Goal: Task Accomplishment & Management: Manage account settings

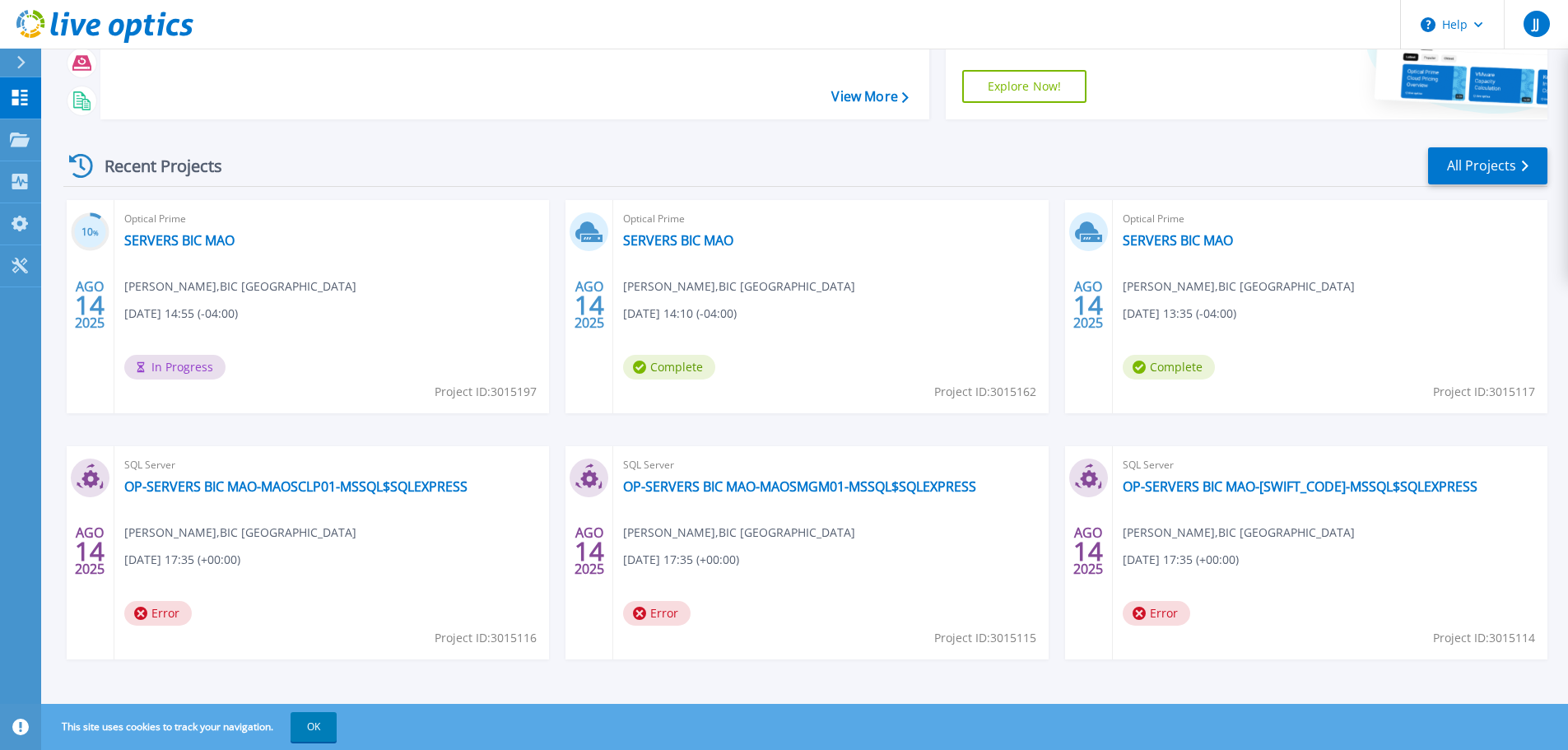
scroll to position [163, 0]
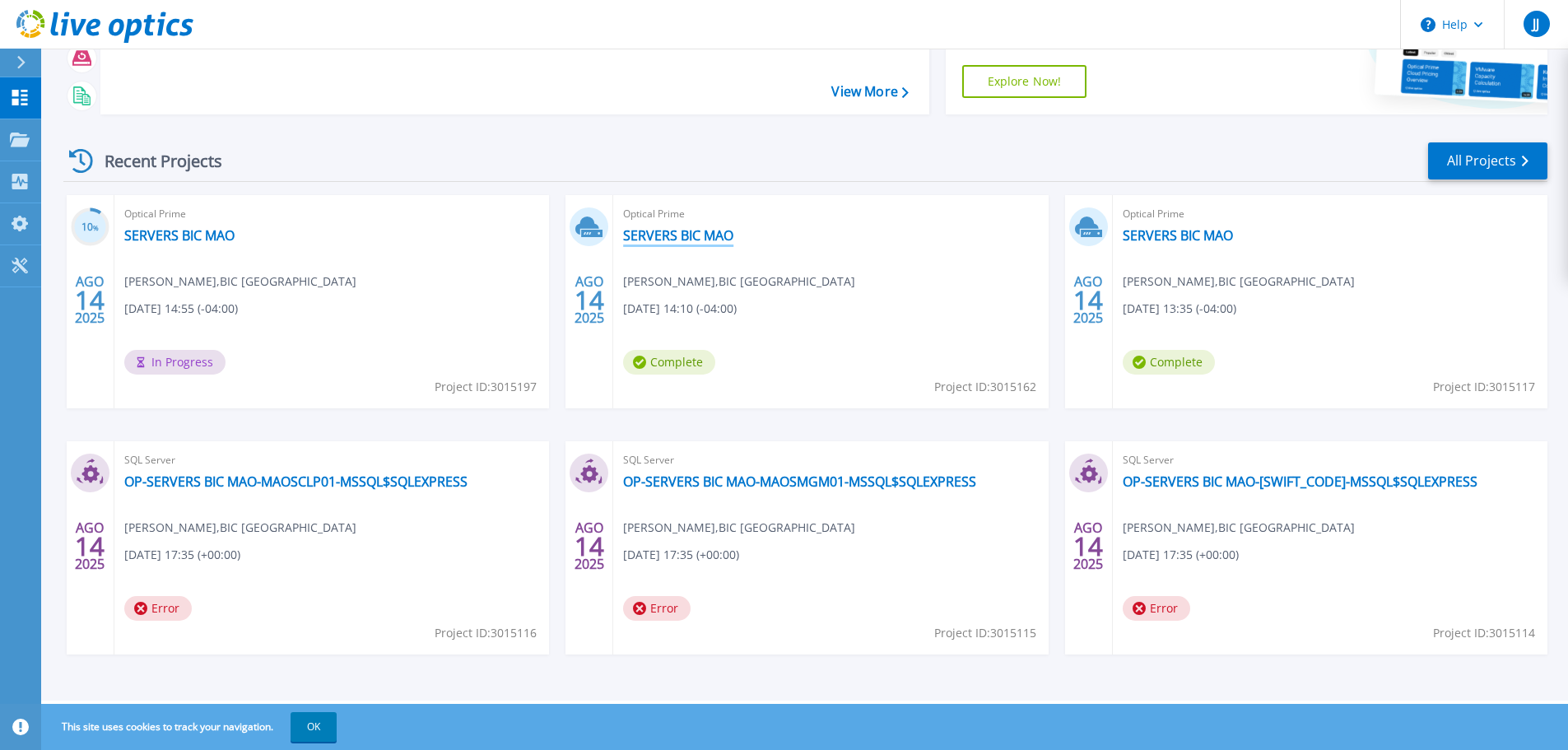
click at [689, 232] on link "SERVERS BIC MAO" at bounding box center [678, 235] width 110 height 17
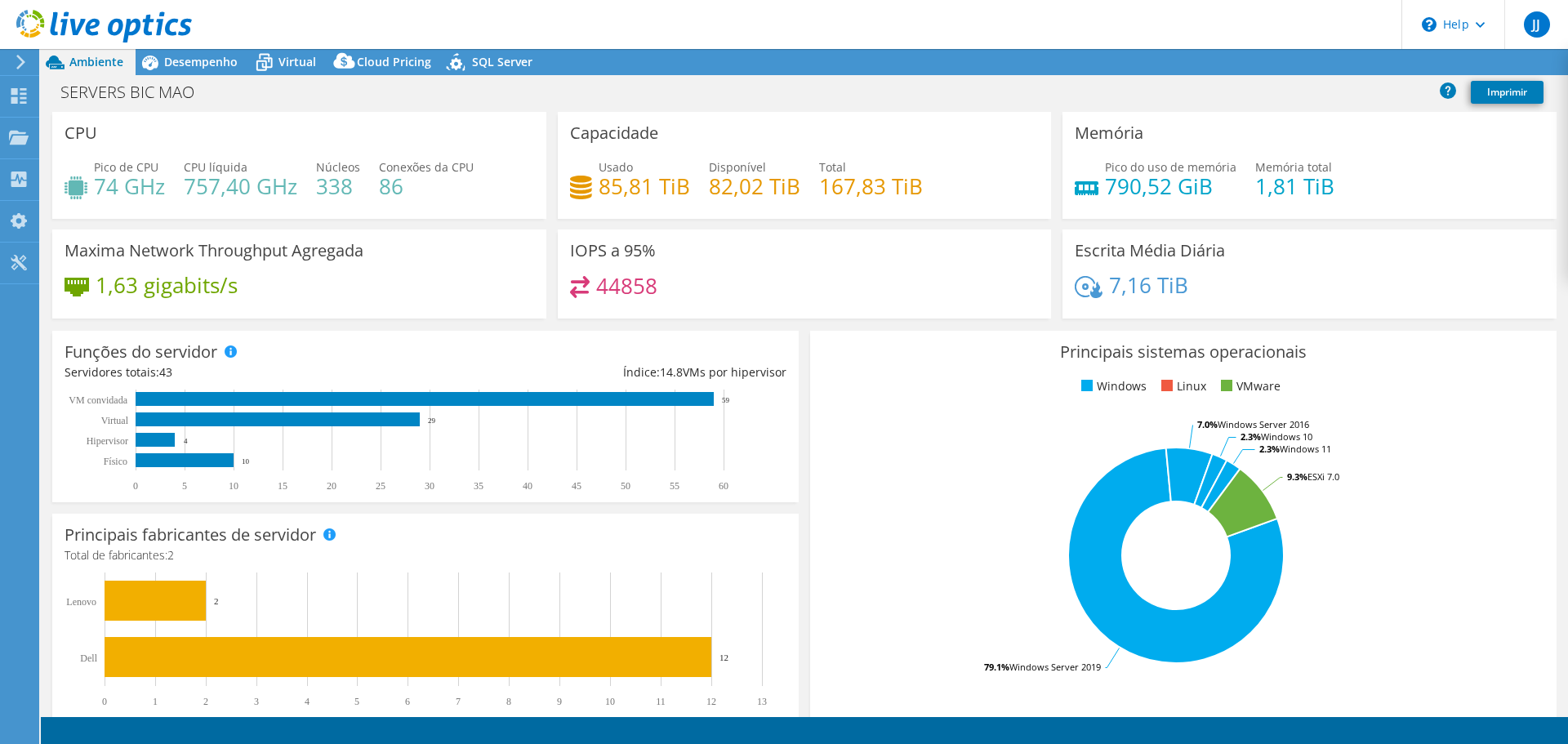
select select "USD"
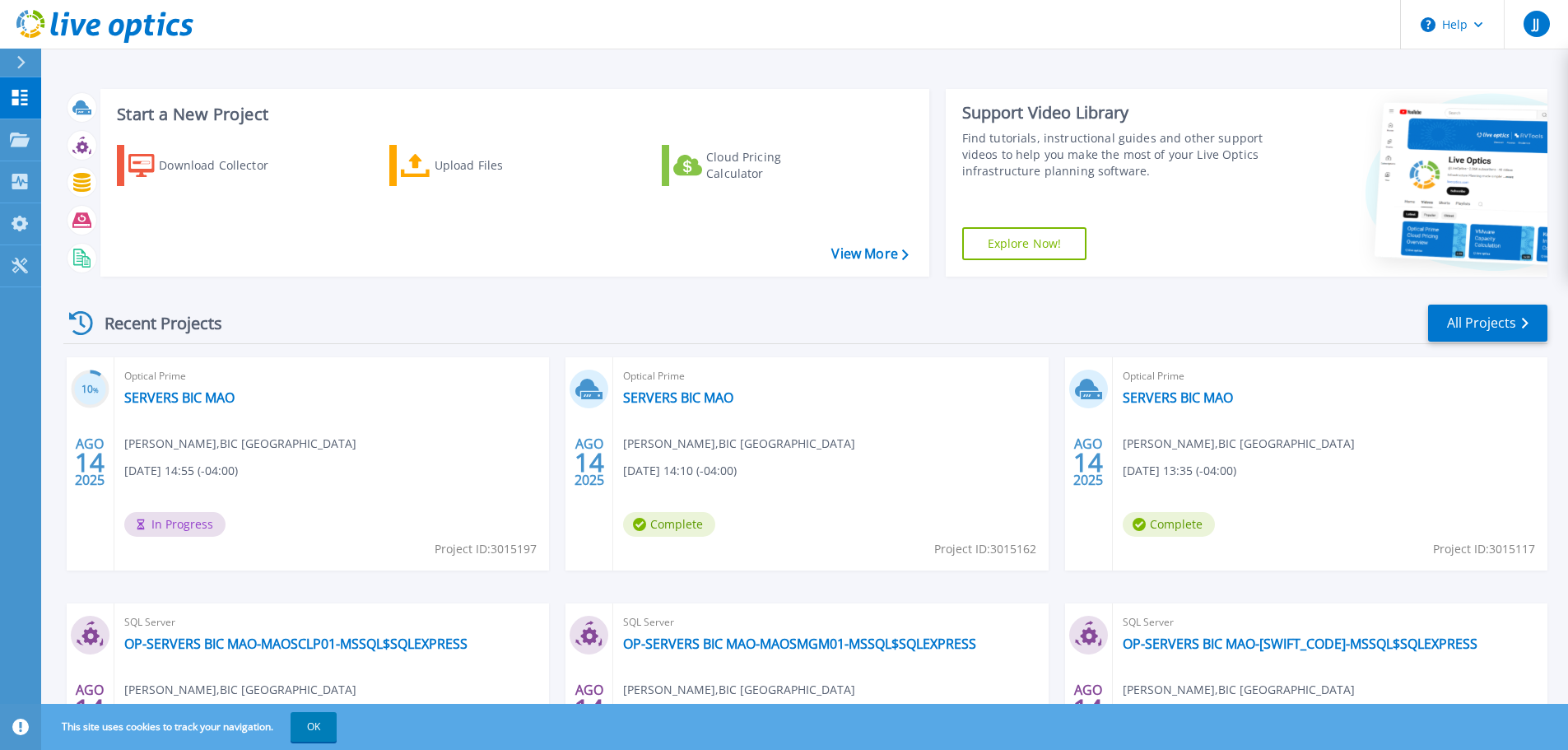
drag, startPoint x: 749, startPoint y: 391, endPoint x: 747, endPoint y: 409, distance: 18.1
click at [747, 409] on div "Optical Prime SERVERS BIC [PERSON_NAME] , BIC [GEOGRAPHIC_DATA] [DATE] 14:10 (-…" at bounding box center [831, 464] width 434 height 213
drag, startPoint x: 914, startPoint y: 434, endPoint x: 920, endPoint y: 427, distance: 9.2
click at [914, 433] on div "Optical Prime SERVERS BIC MAO Jorge Januário , BIC BRASIL 08/14/2025, 14:10 (-0…" at bounding box center [831, 464] width 434 height 213
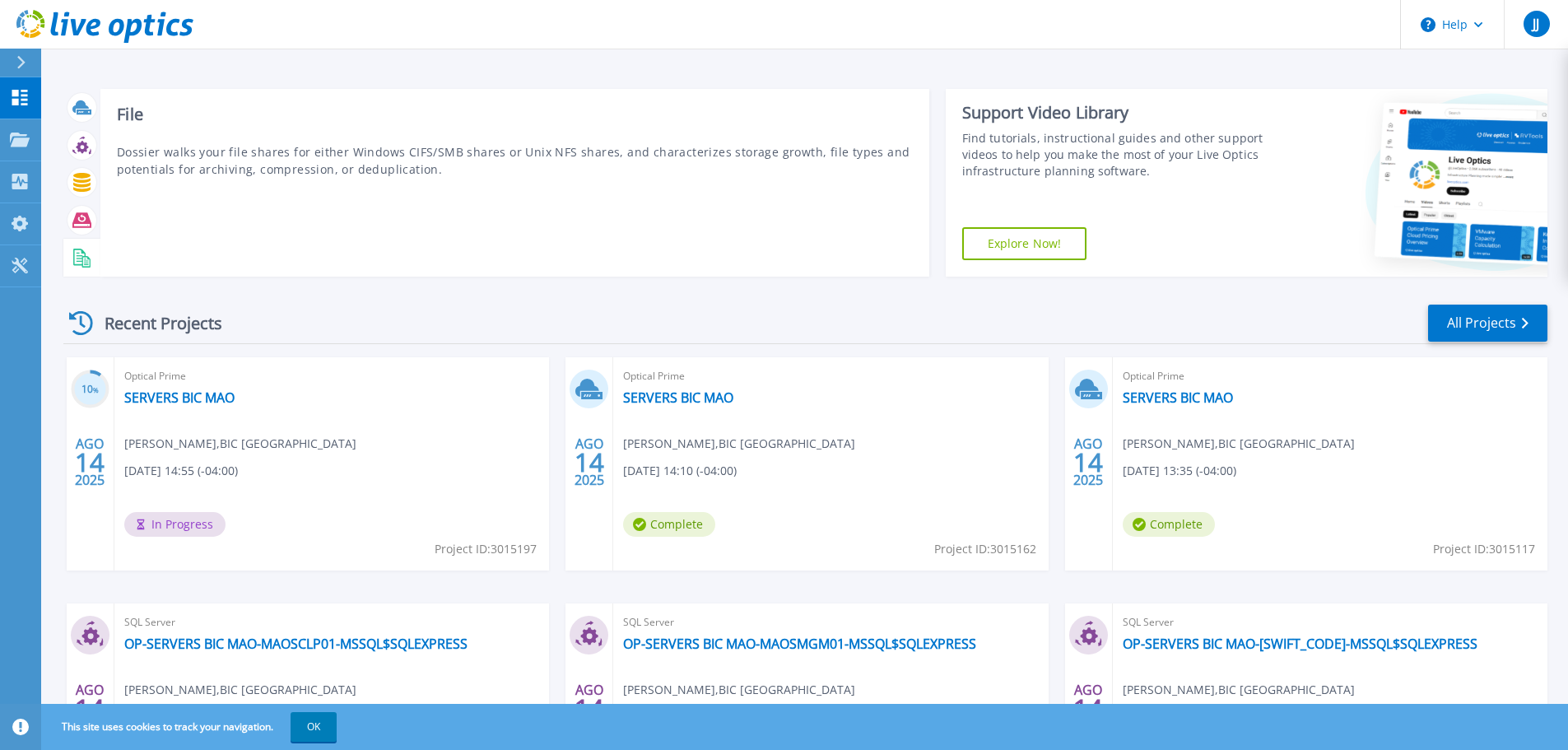
click at [80, 249] on icon at bounding box center [81, 257] width 19 height 19
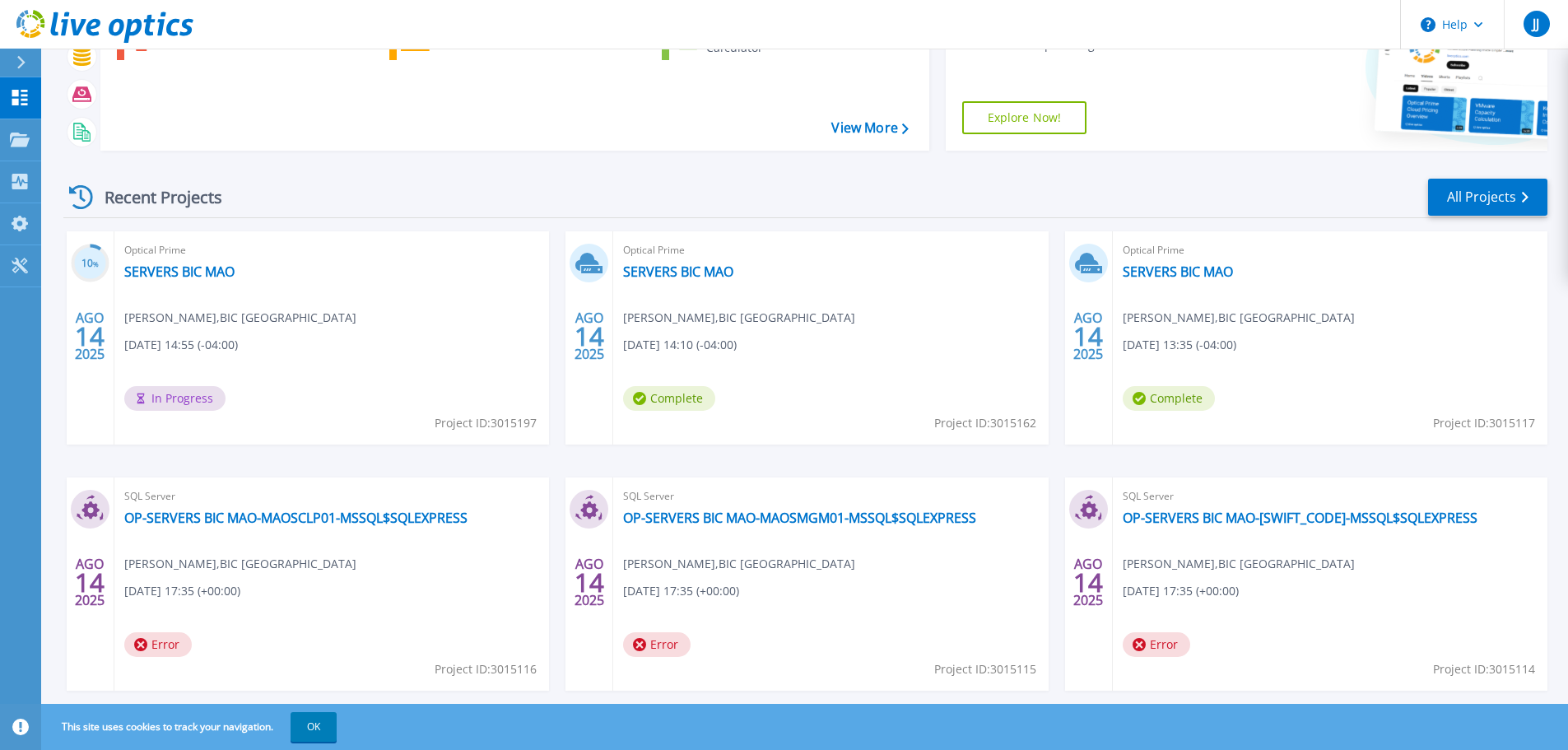
scroll to position [163, 0]
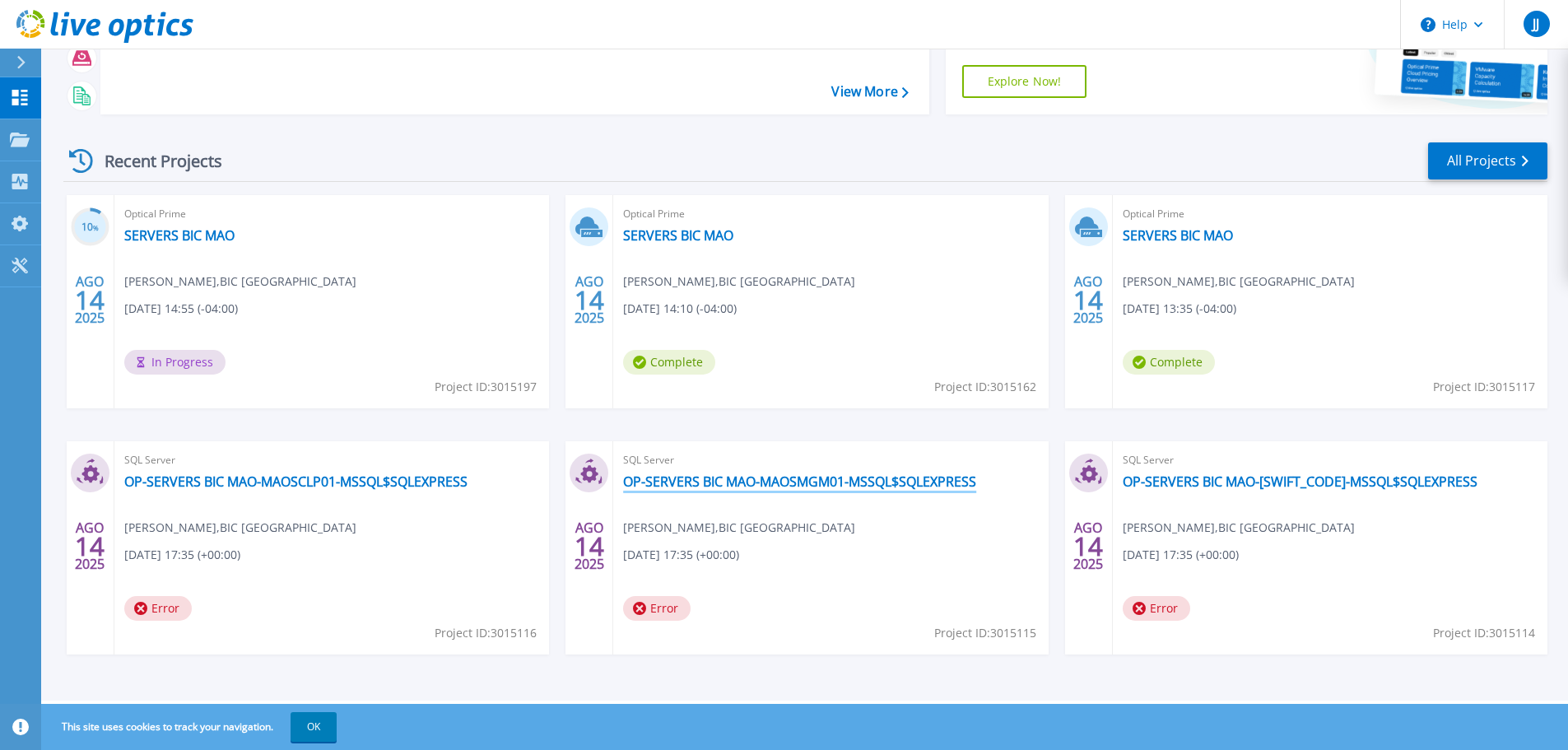
click at [722, 483] on link "OP-SERVERS BIC MAO-MAOSMGM01-MSSQL$SQLEXPRESS" at bounding box center [800, 481] width 354 height 17
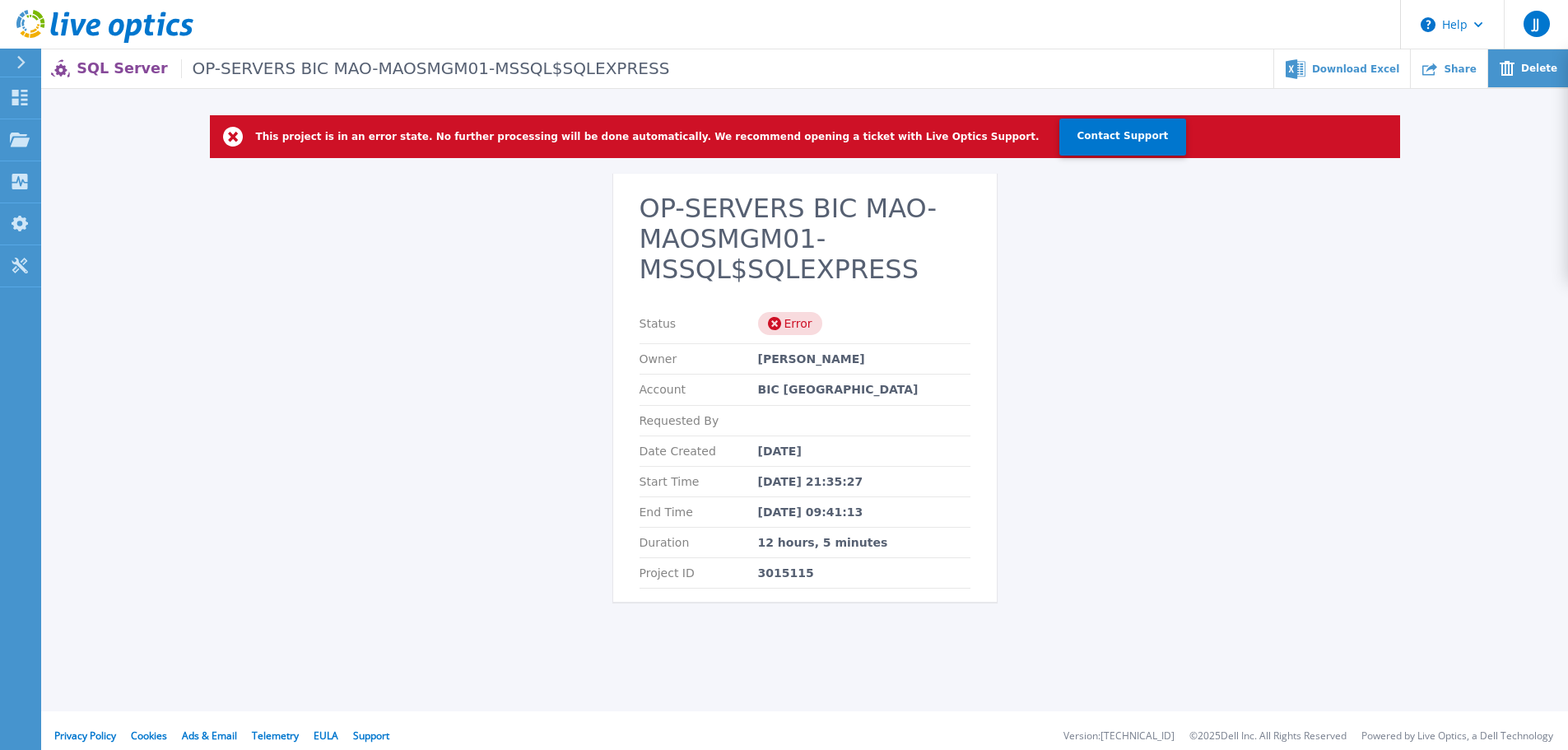
click at [1535, 70] on span "Delete" at bounding box center [1539, 68] width 36 height 10
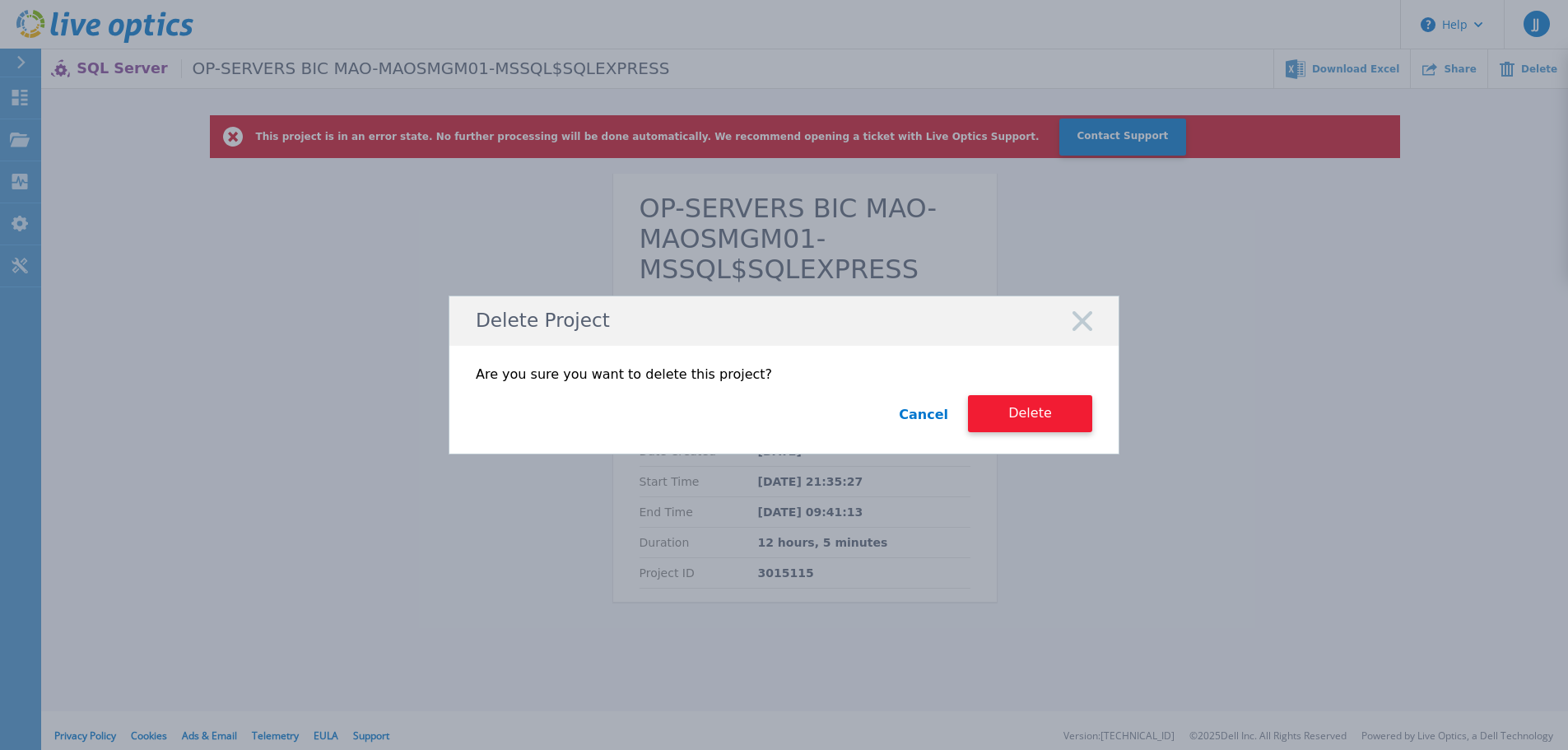
click at [1020, 412] on button "Delete" at bounding box center [1030, 414] width 125 height 37
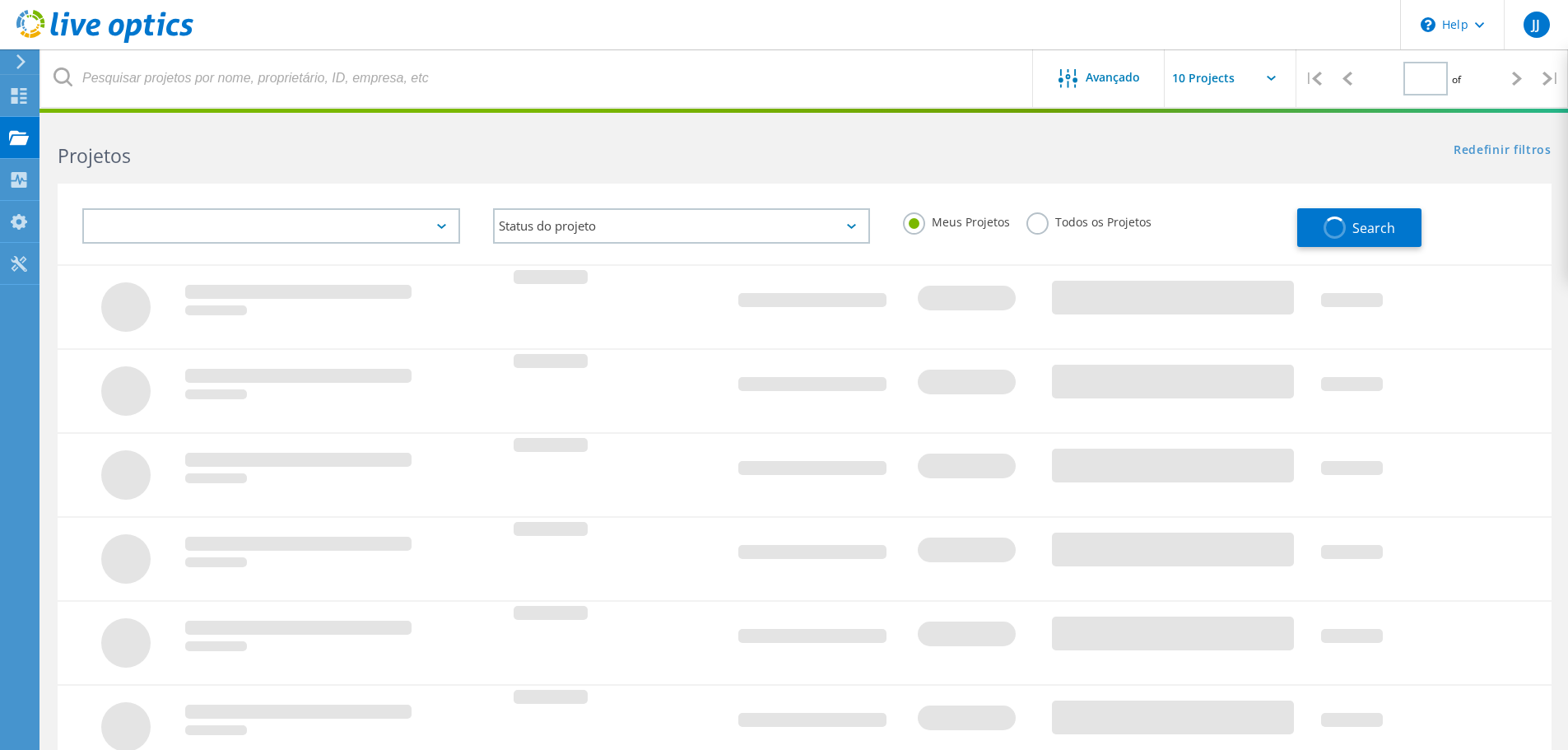
type input "1"
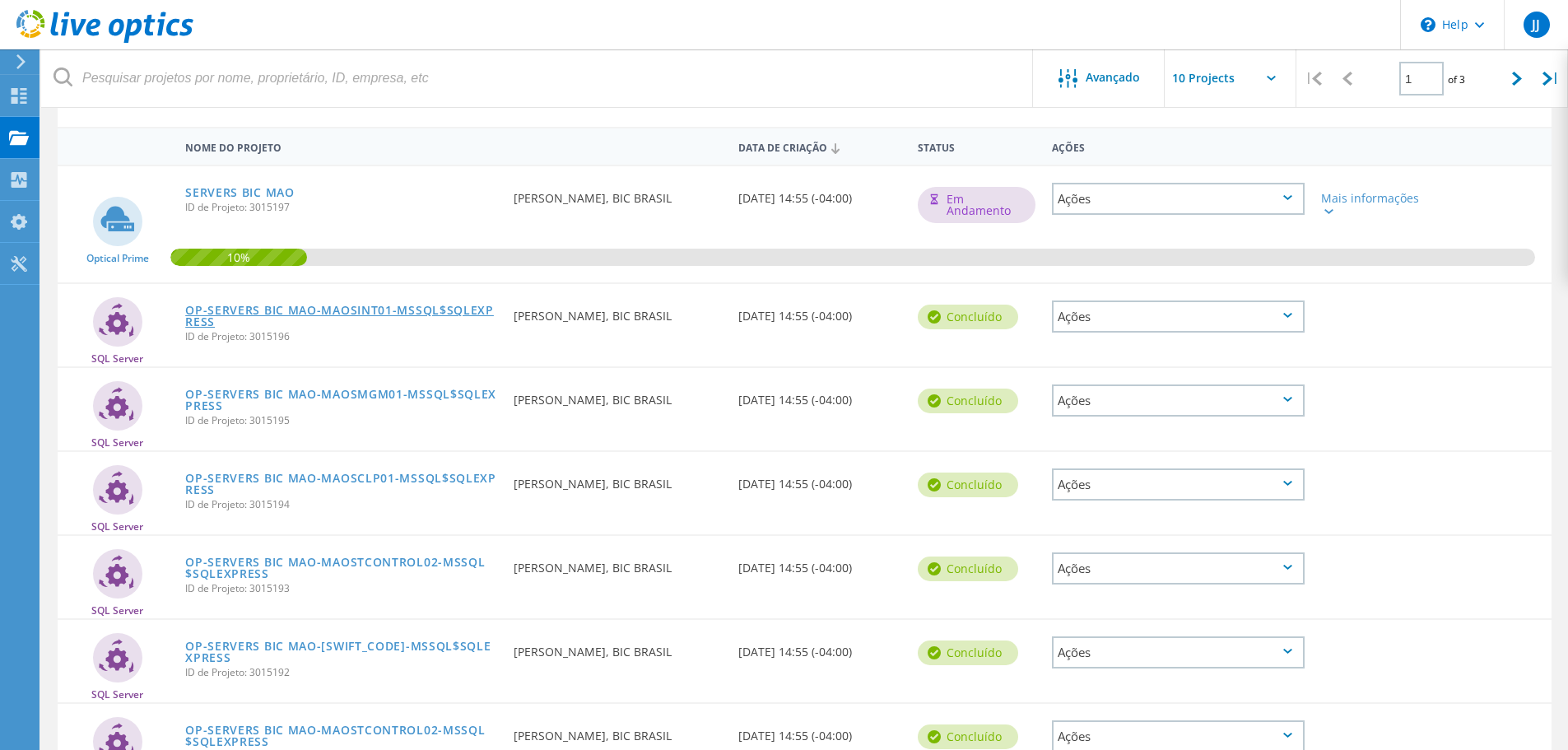
scroll to position [83, 0]
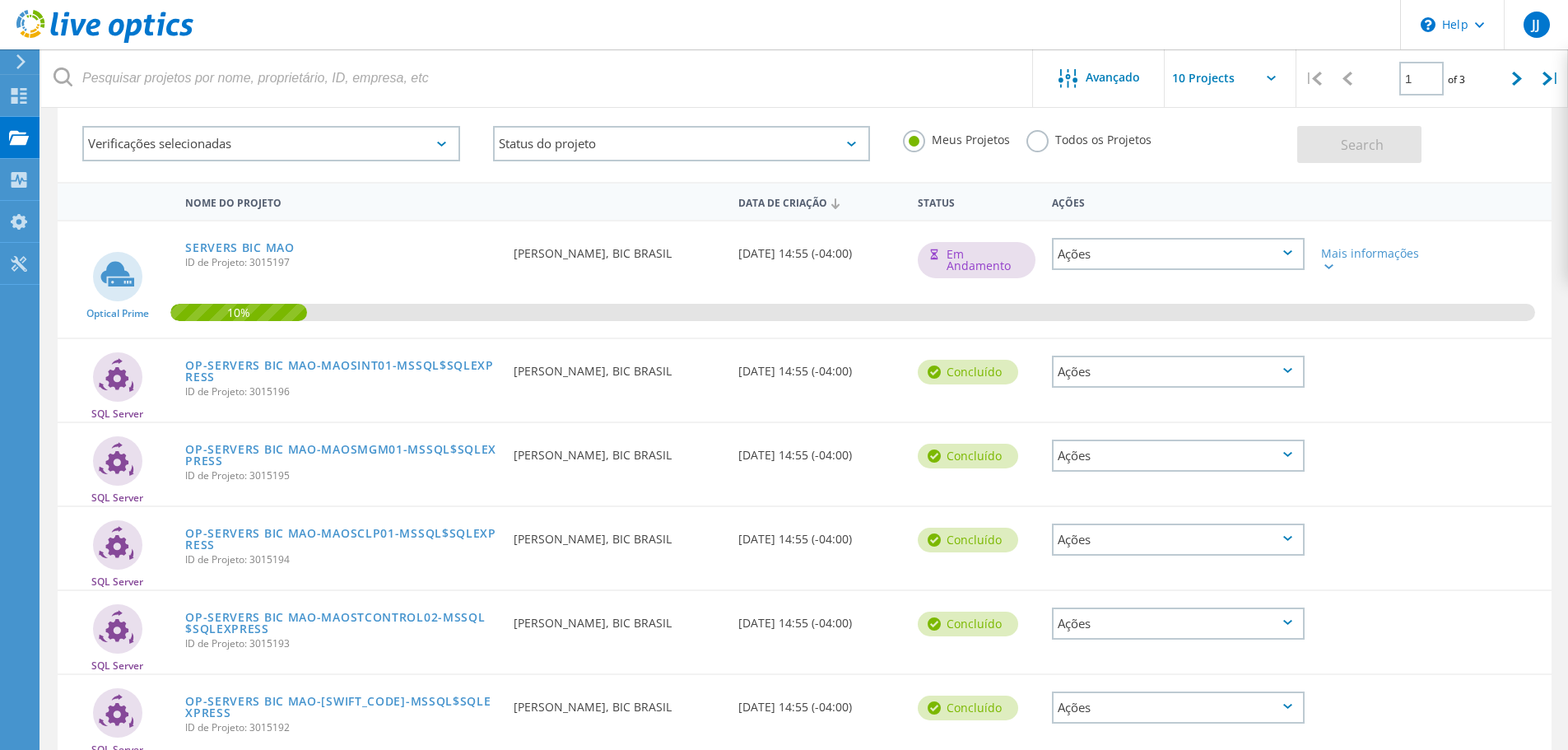
click at [1295, 368] on div "Ações" at bounding box center [1177, 371] width 252 height 32
click at [1167, 409] on div "Apagar" at bounding box center [1178, 410] width 249 height 25
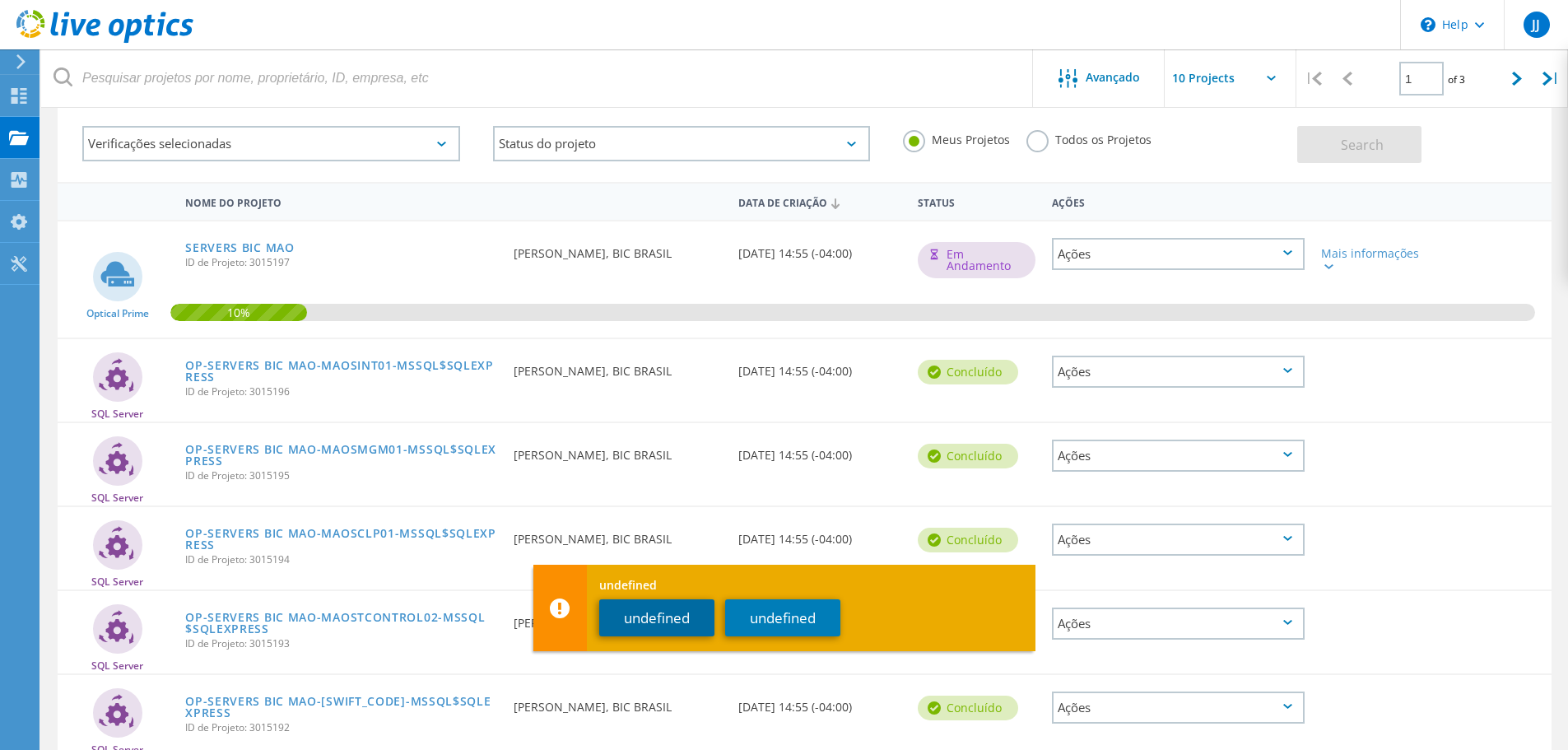
click at [664, 624] on button "undefined" at bounding box center [656, 618] width 115 height 37
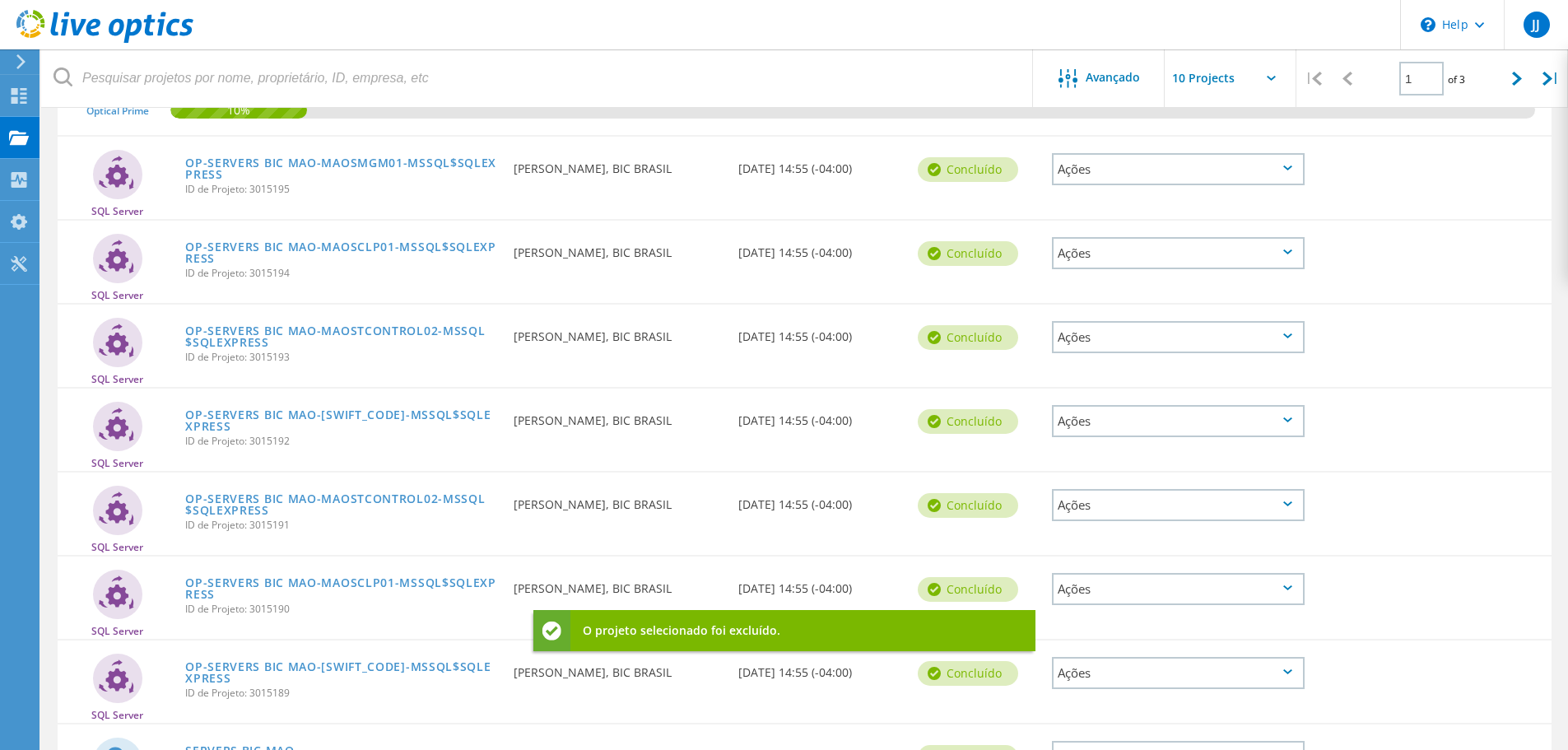
scroll to position [492, 0]
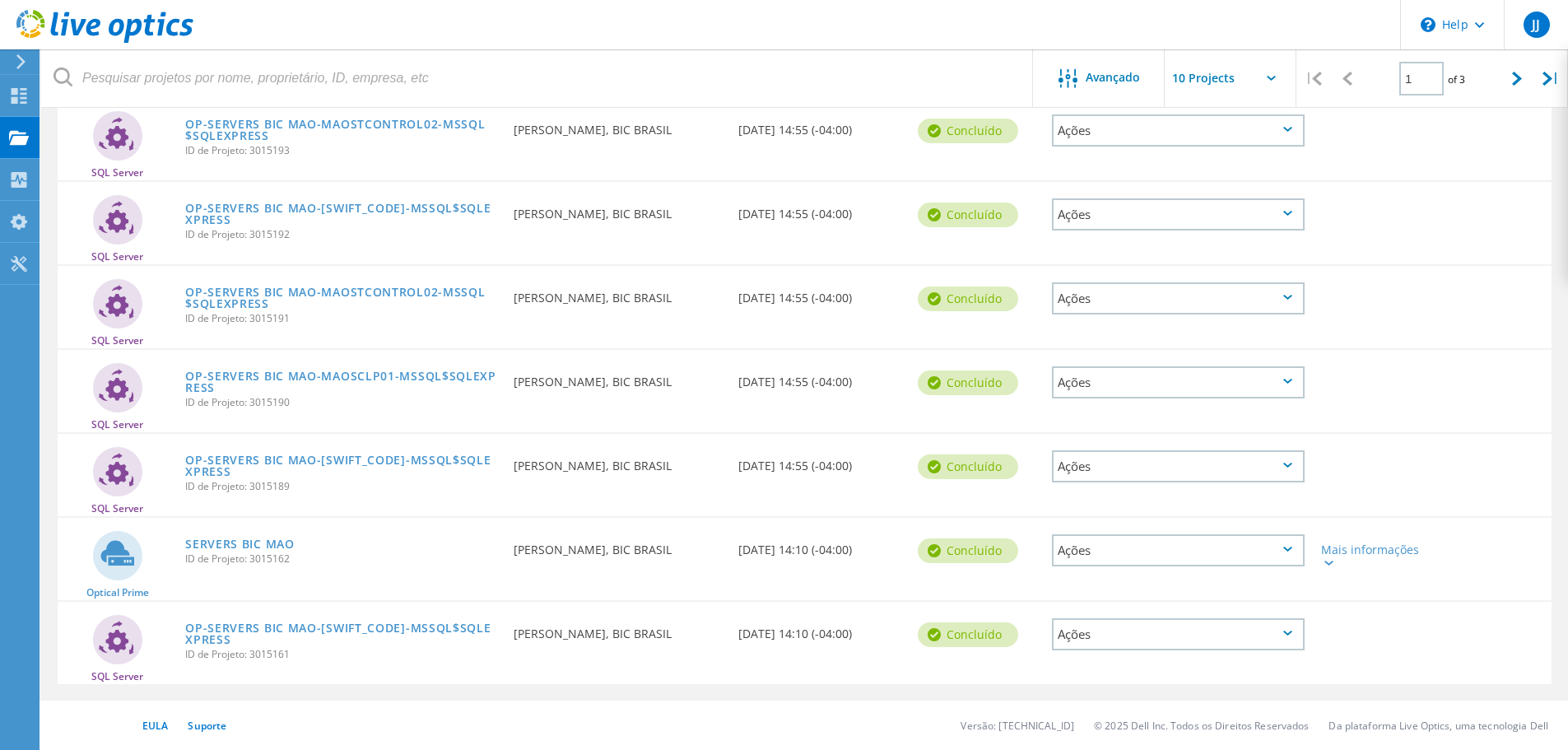
click at [1232, 554] on div "Ações" at bounding box center [1177, 550] width 252 height 32
click at [1148, 592] on div "Apagar" at bounding box center [1178, 589] width 249 height 25
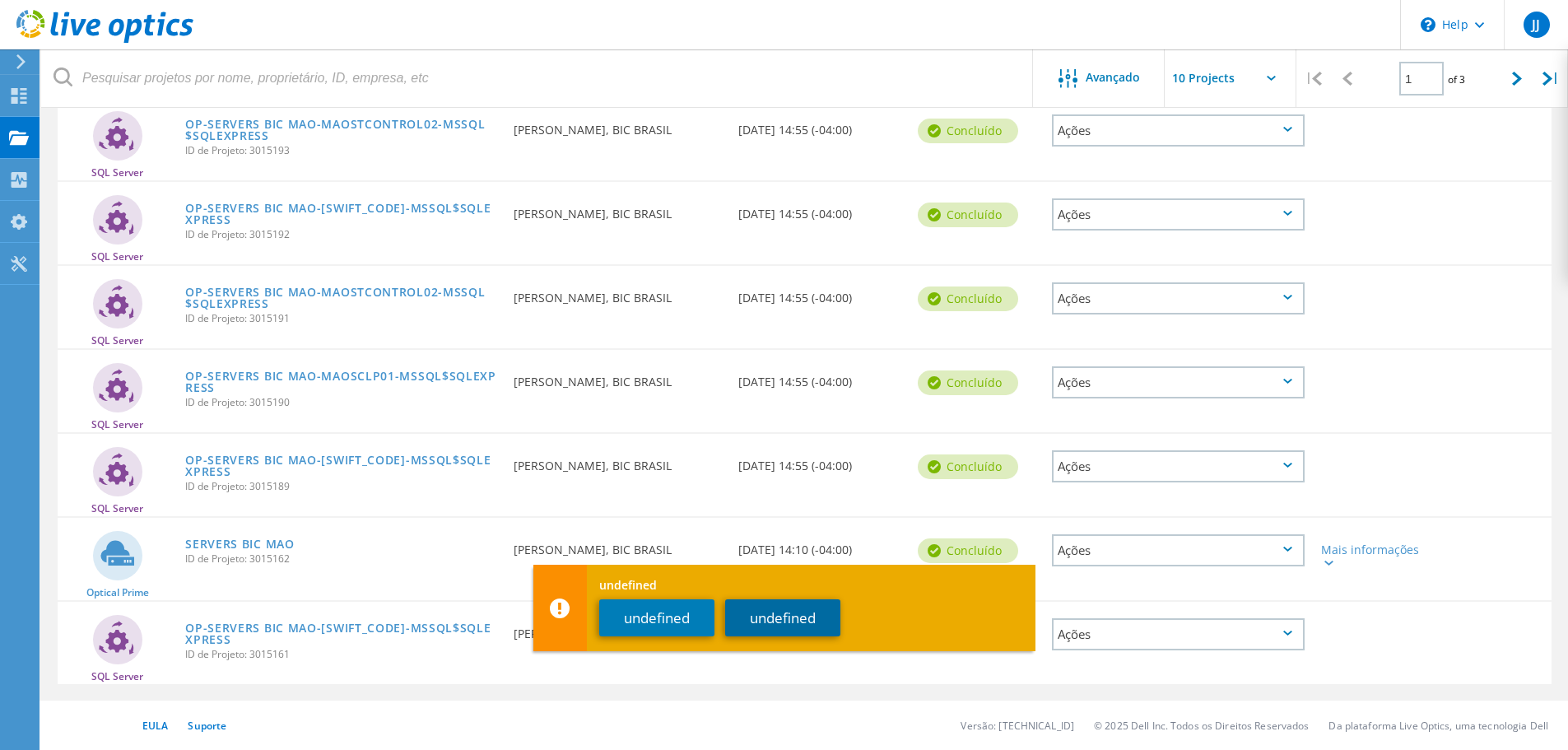
click at [767, 621] on button "undefined" at bounding box center [783, 618] width 115 height 37
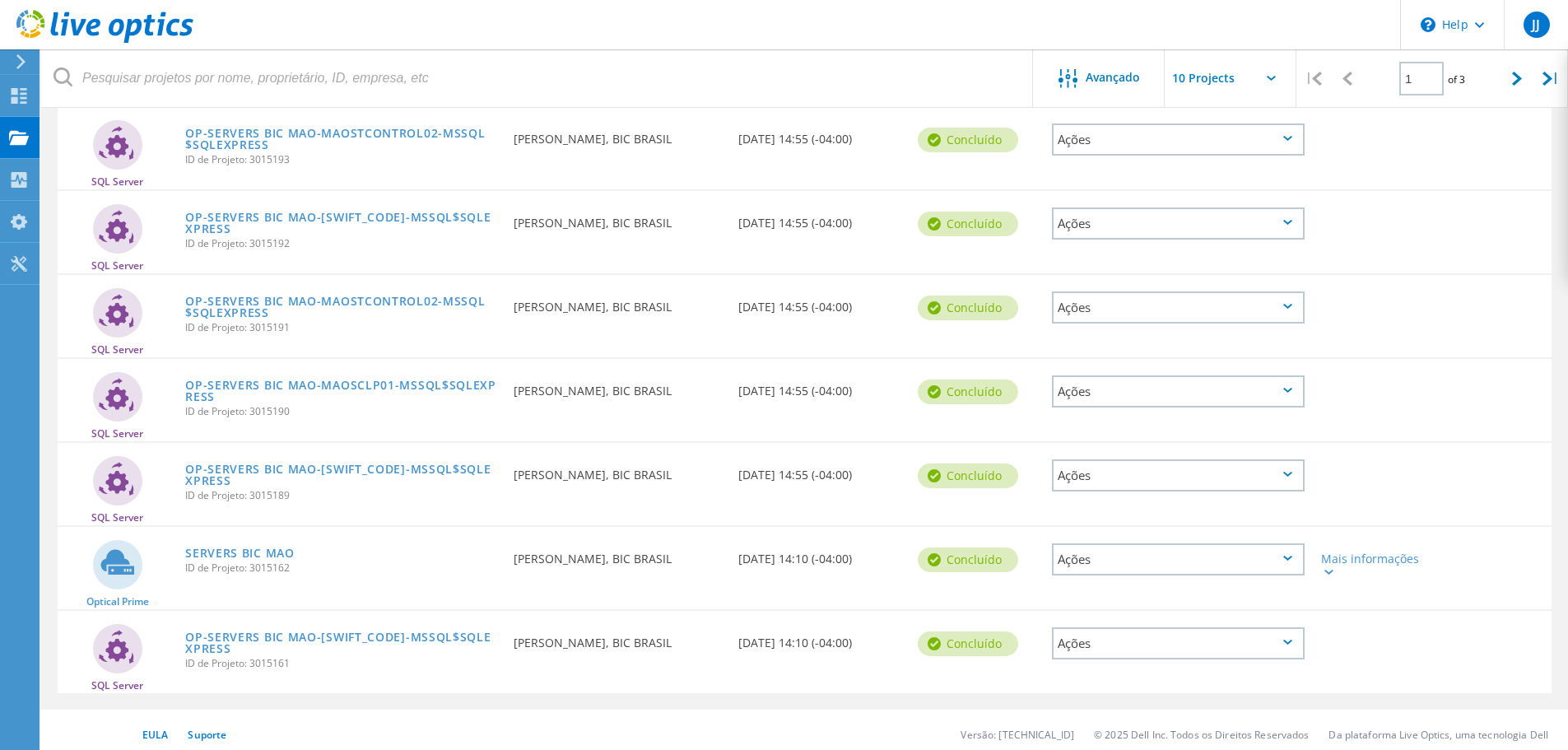
scroll to position [0, 0]
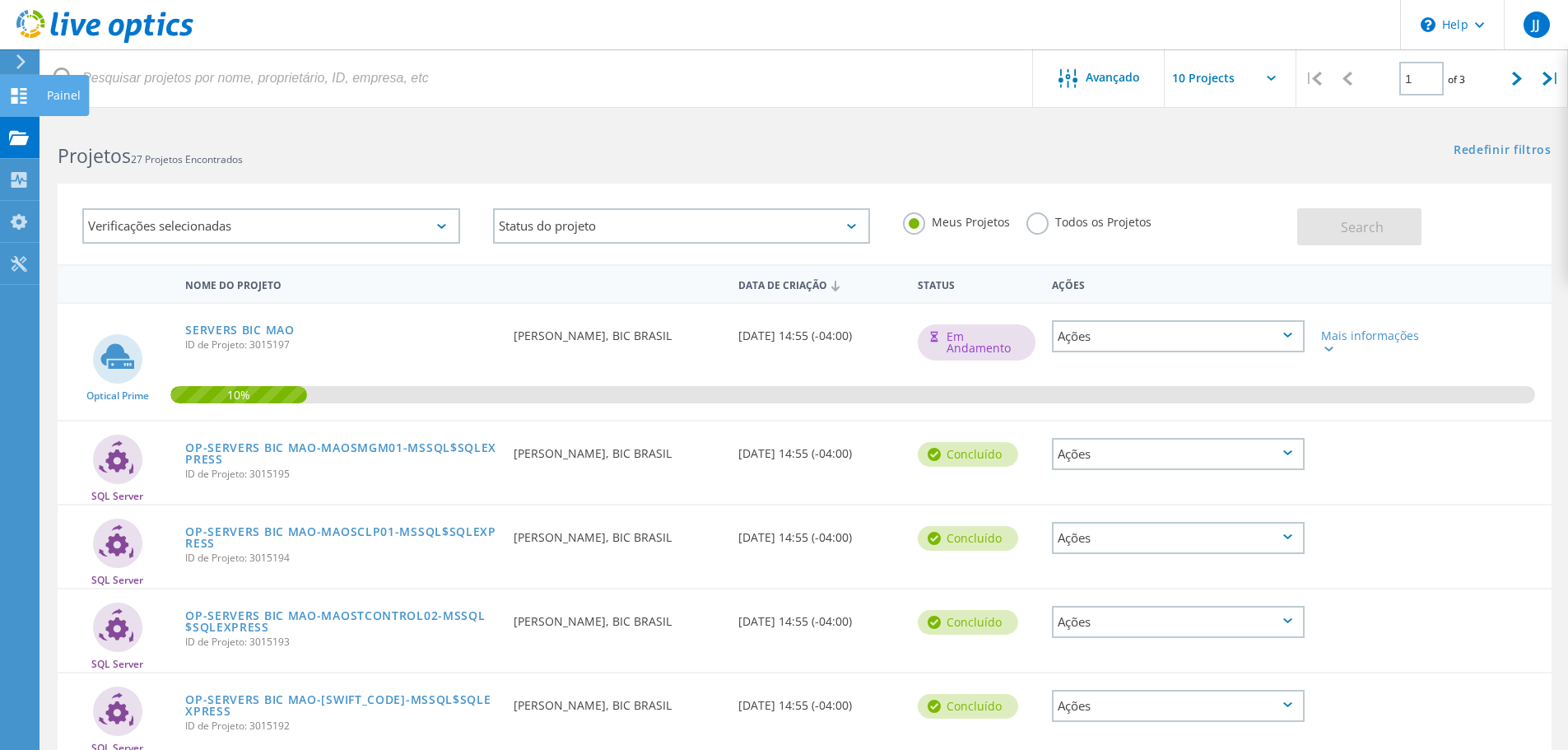
click at [24, 101] on use at bounding box center [19, 95] width 16 height 16
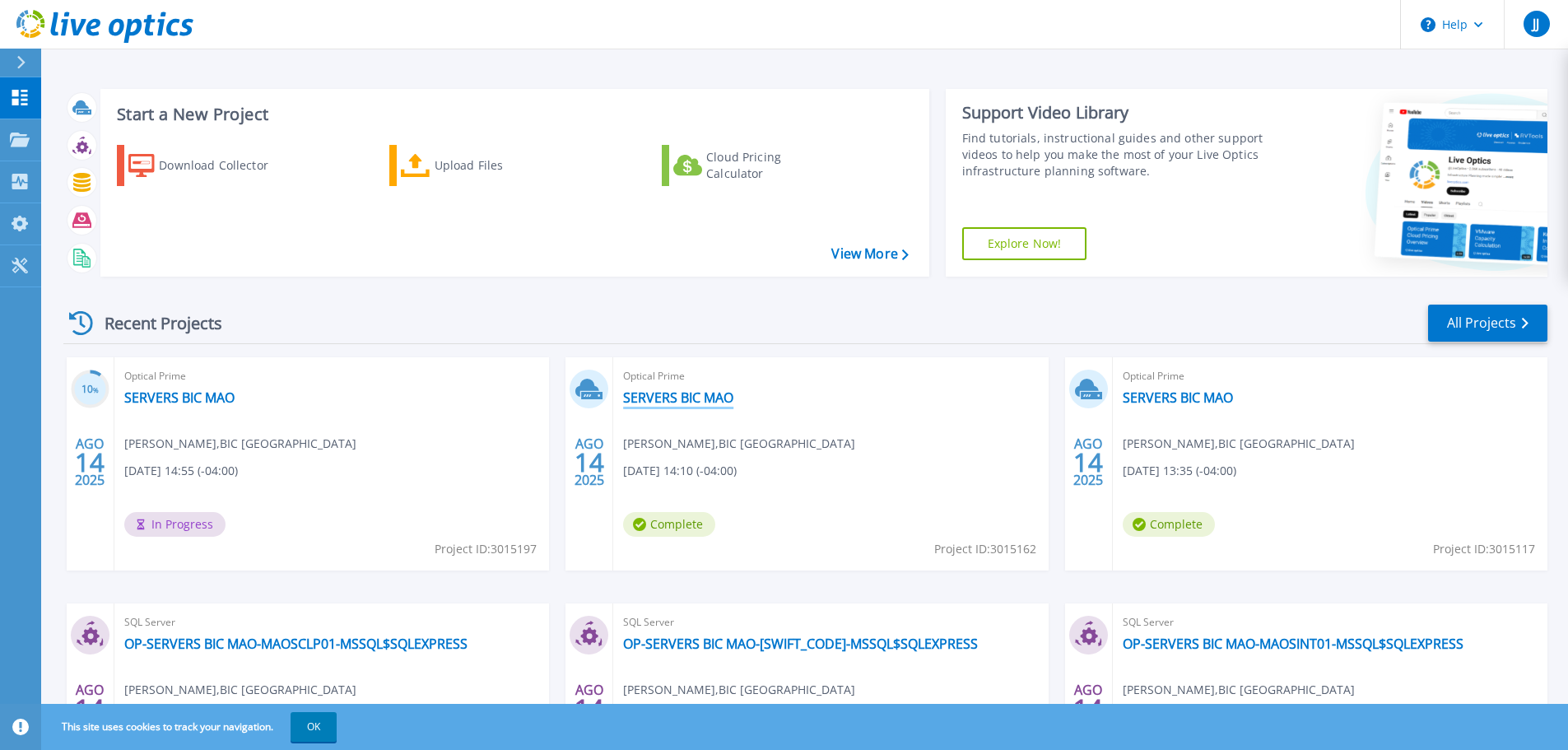
click at [712, 394] on link "SERVERS BIC MAO" at bounding box center [678, 397] width 110 height 17
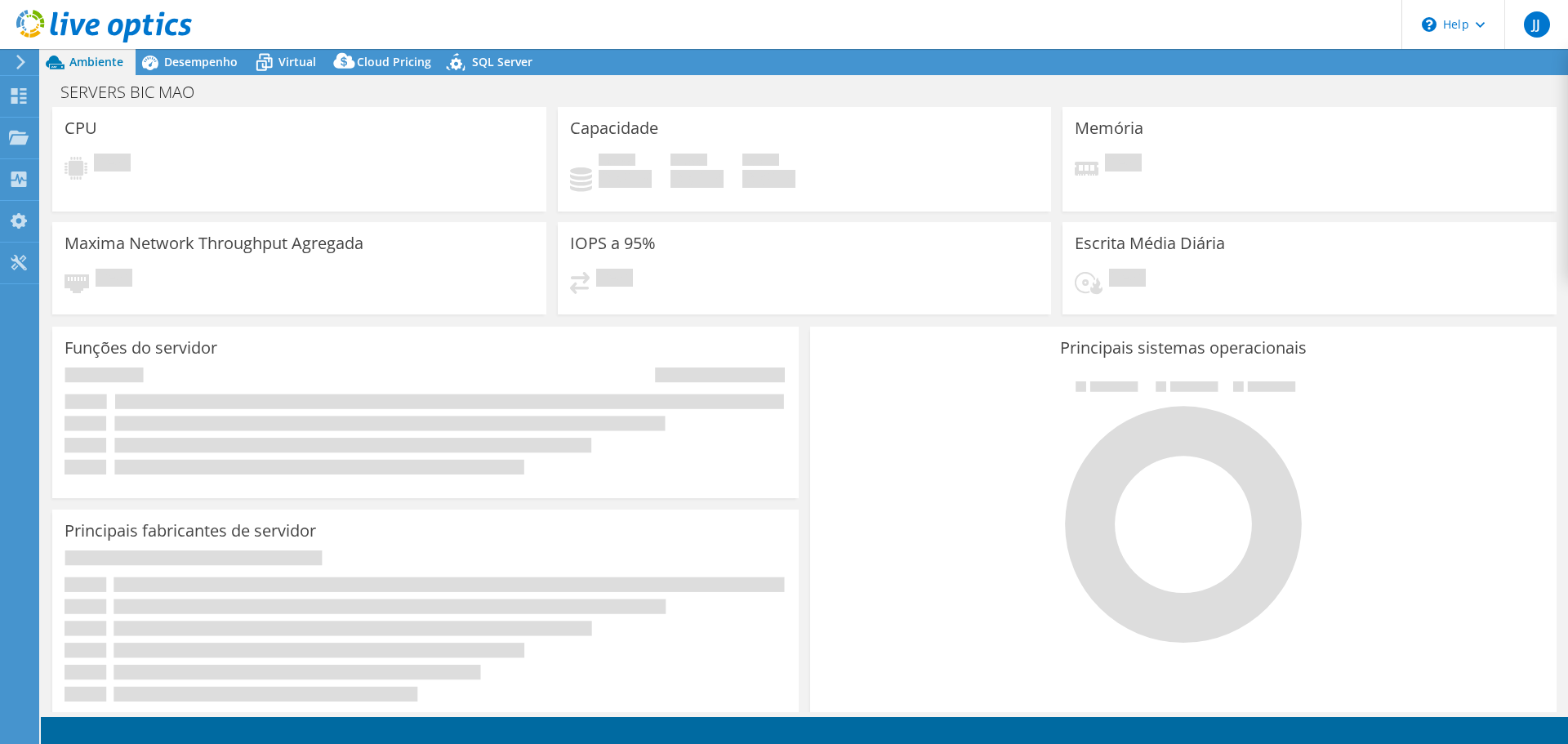
select select "USD"
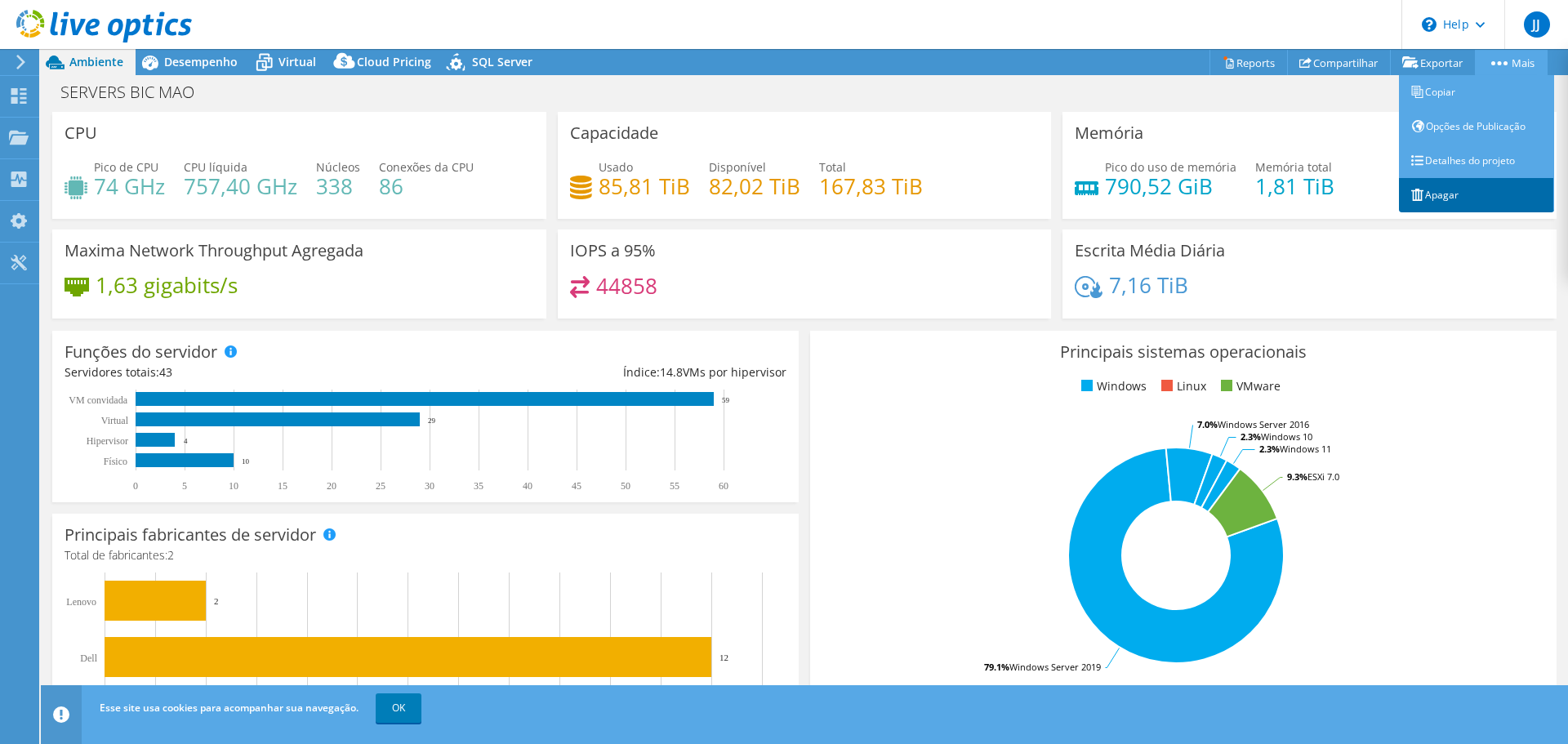
click at [1438, 187] on link "Apagar" at bounding box center [1476, 195] width 156 height 35
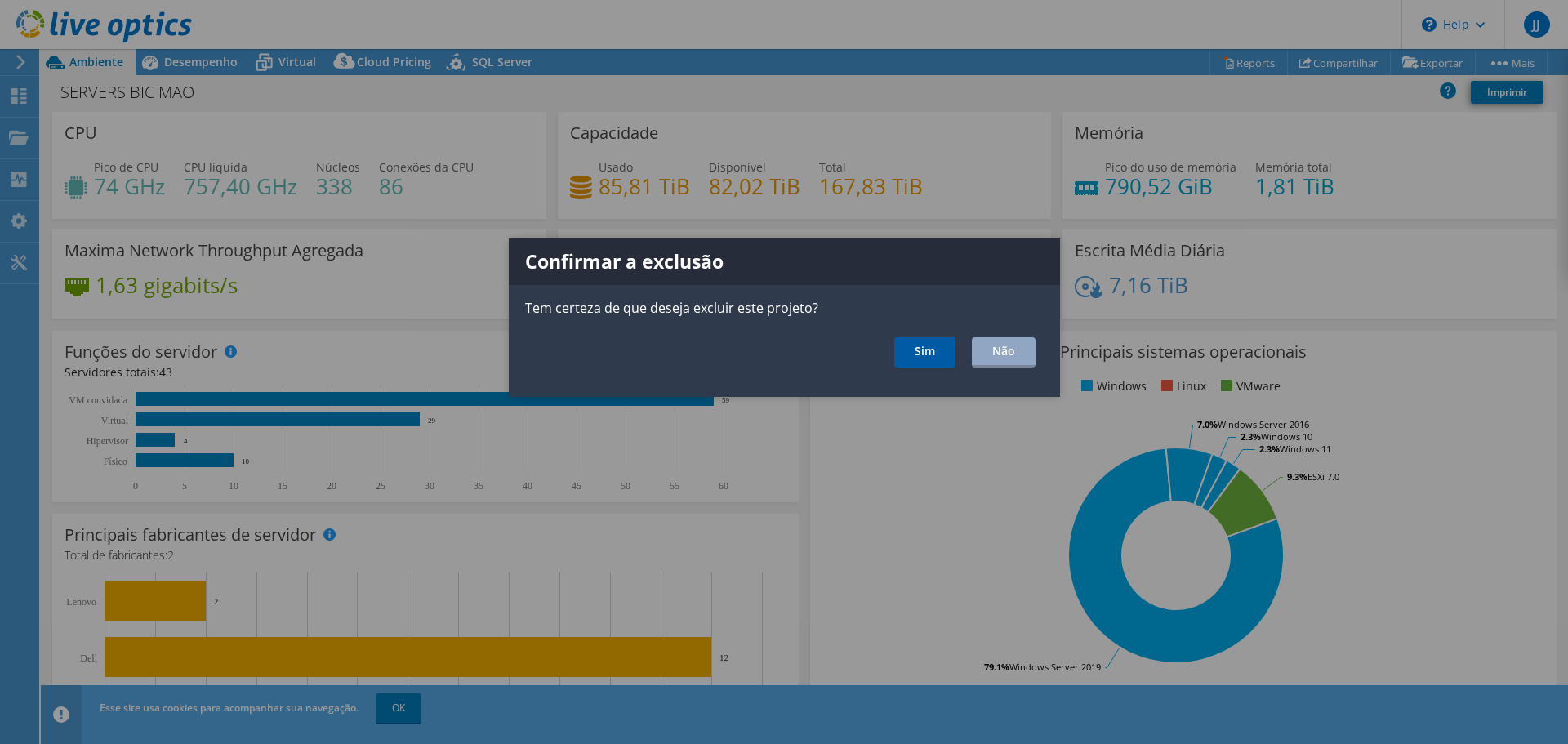
click at [930, 341] on link "Sim" at bounding box center [925, 352] width 61 height 30
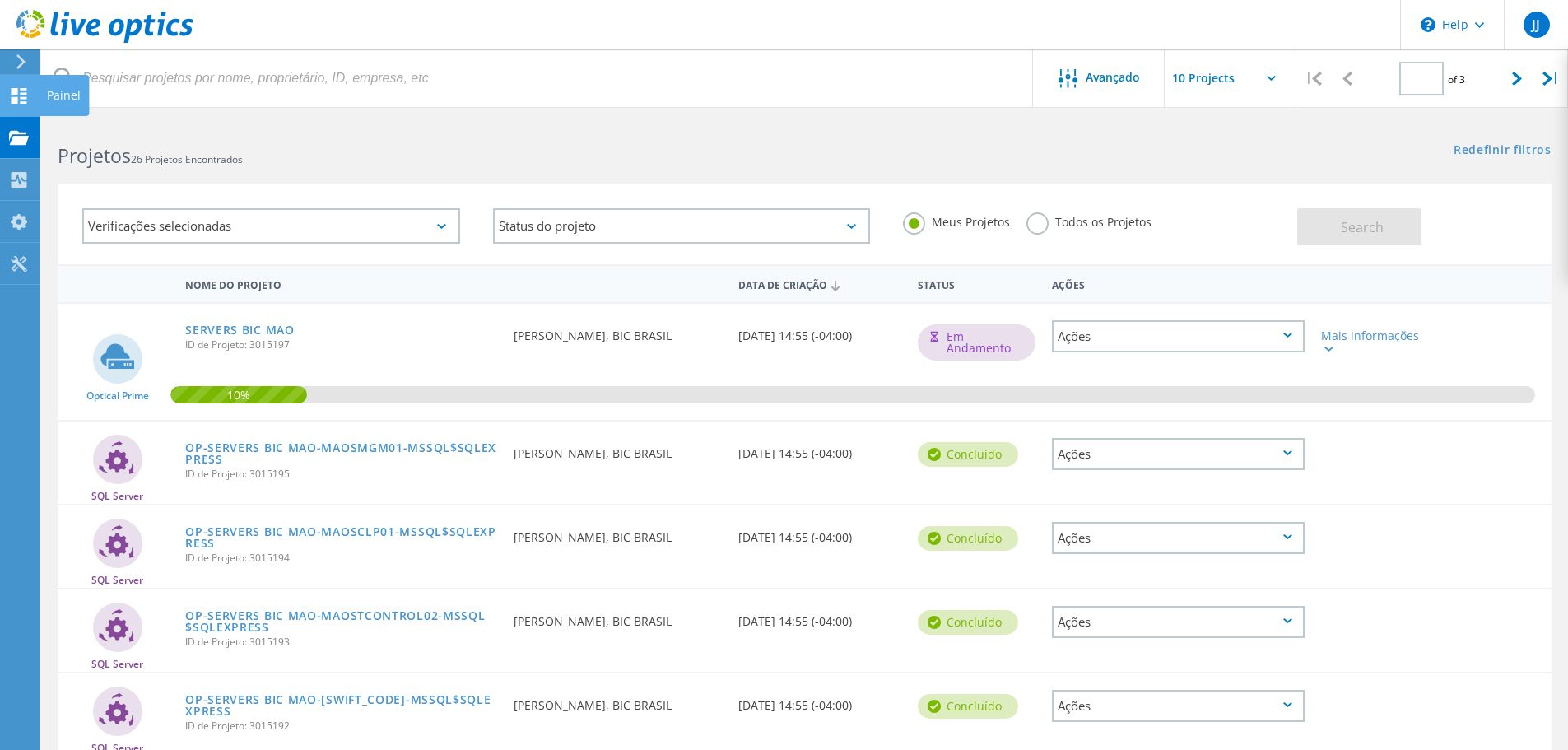
type input "1"
click at [19, 98] on icon at bounding box center [19, 95] width 19 height 16
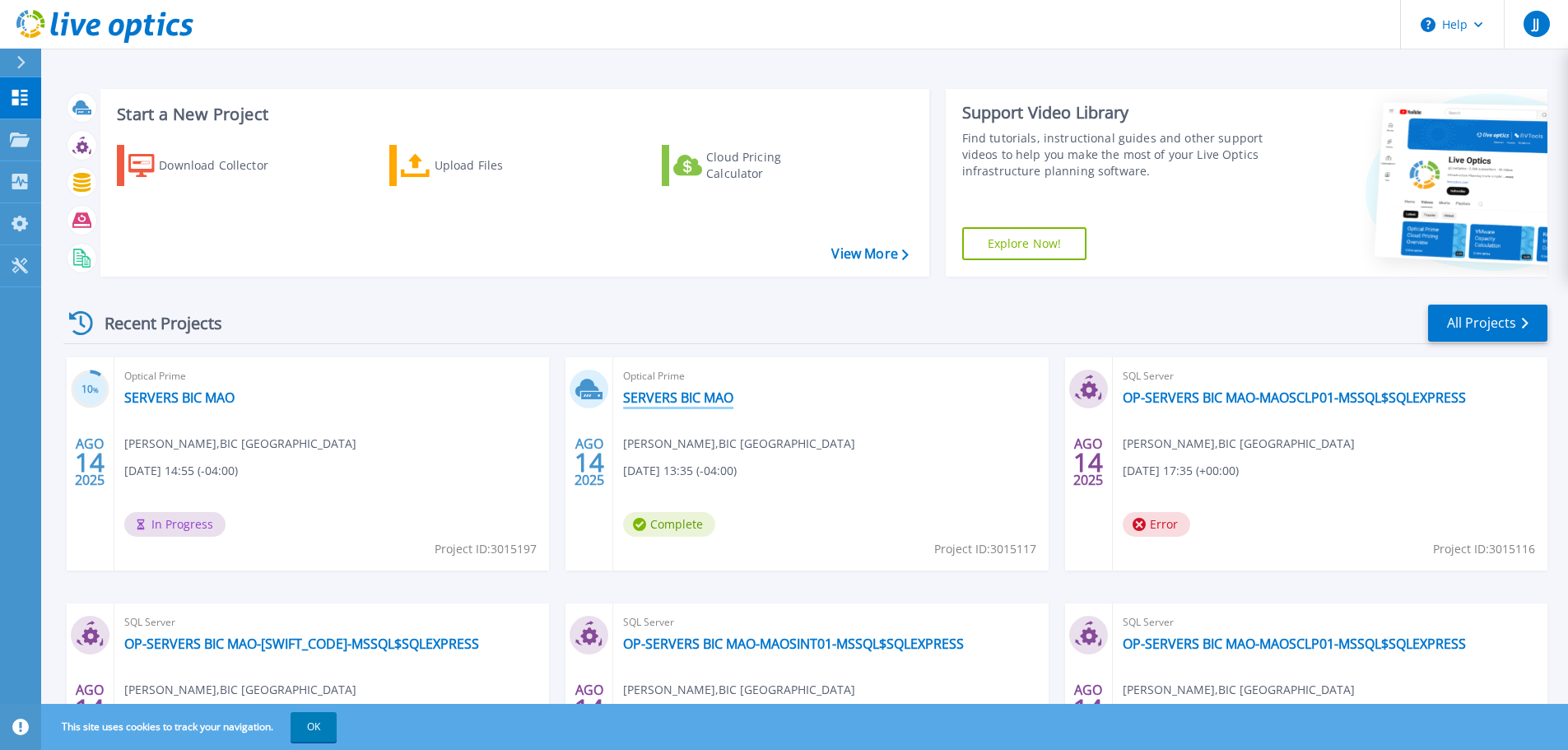
click at [704, 396] on link "SERVERS BIC MAO" at bounding box center [678, 397] width 110 height 17
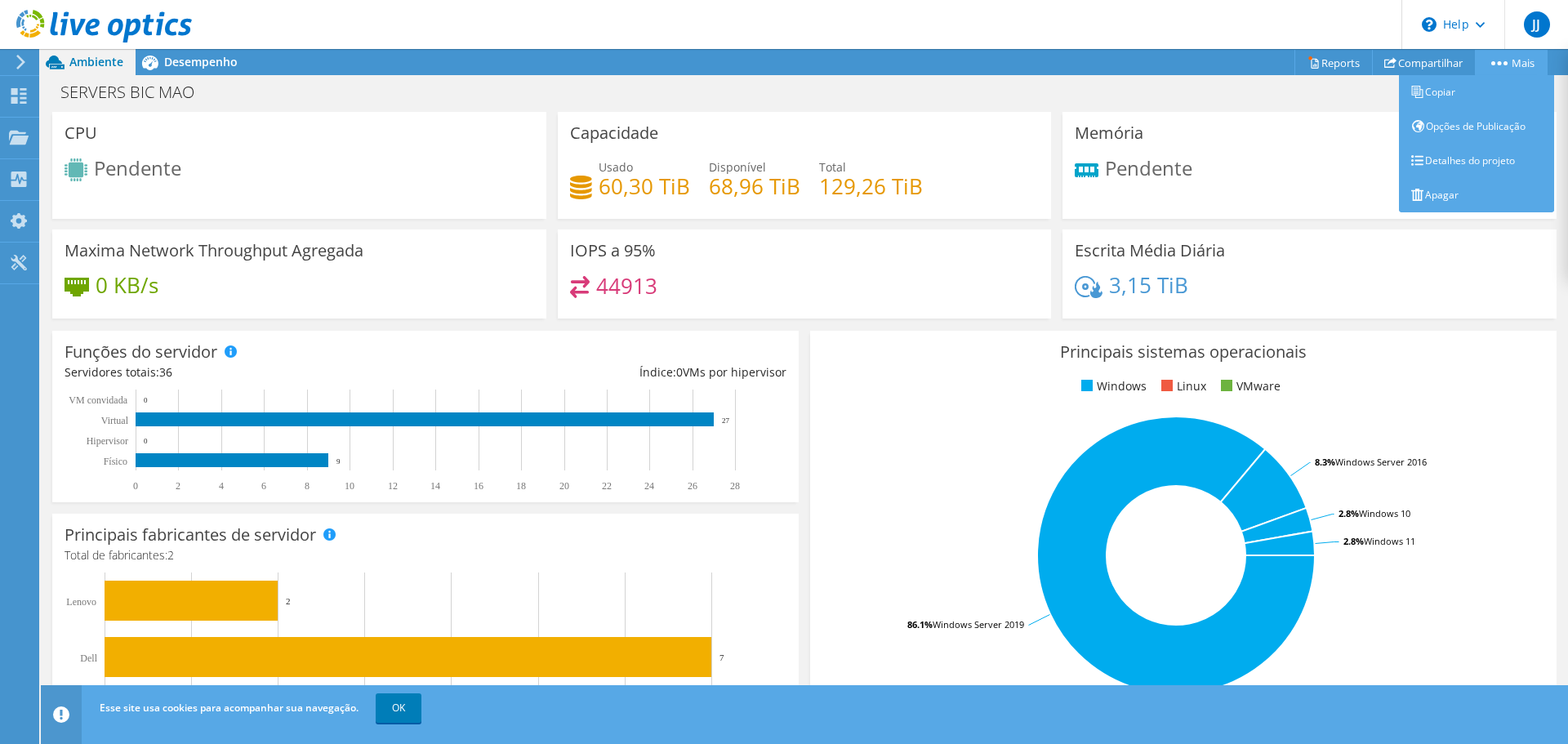
click at [1510, 59] on link "Mais" at bounding box center [1511, 63] width 72 height 25
click at [1438, 192] on link "Apagar" at bounding box center [1476, 195] width 156 height 35
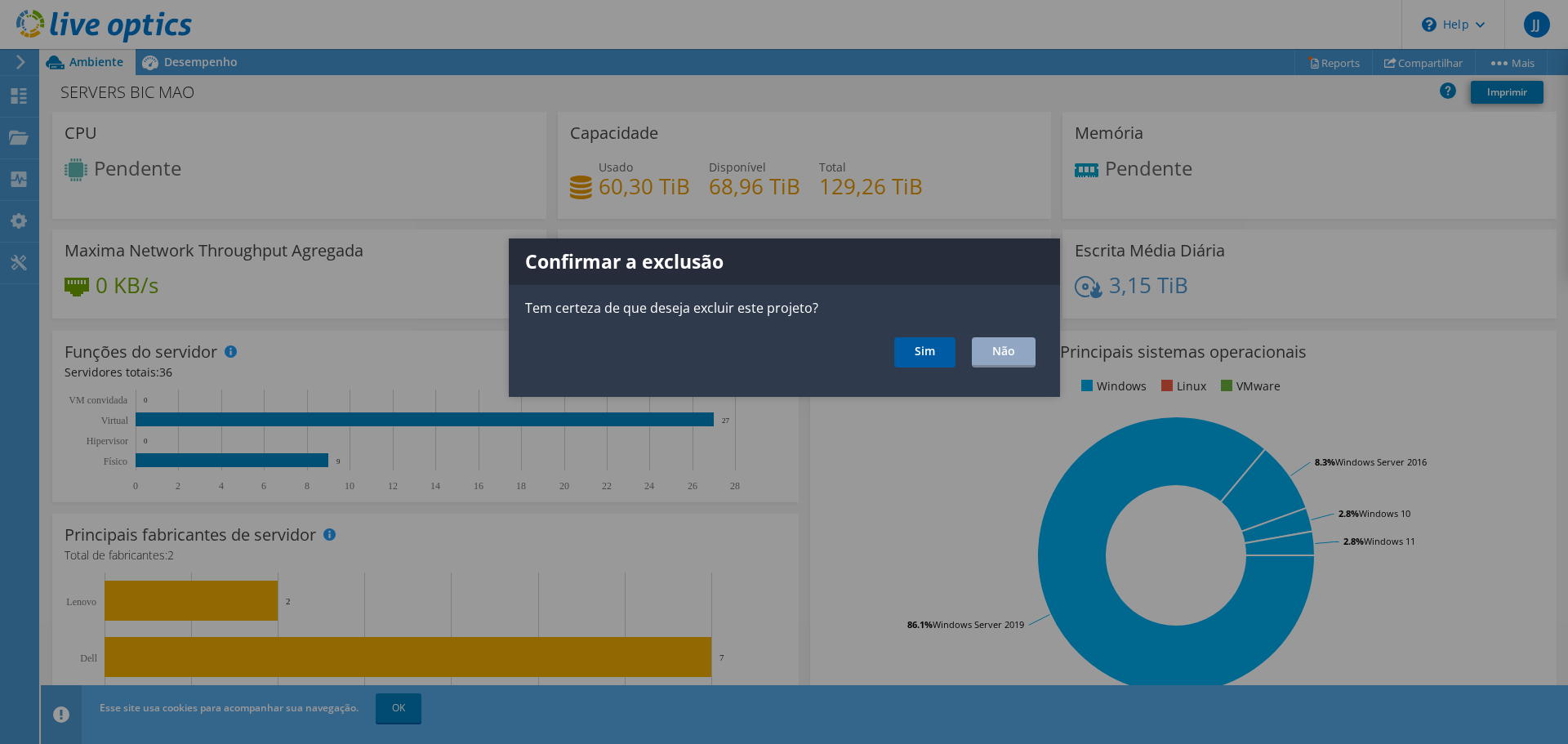
click at [931, 346] on link "Sim" at bounding box center [925, 352] width 61 height 30
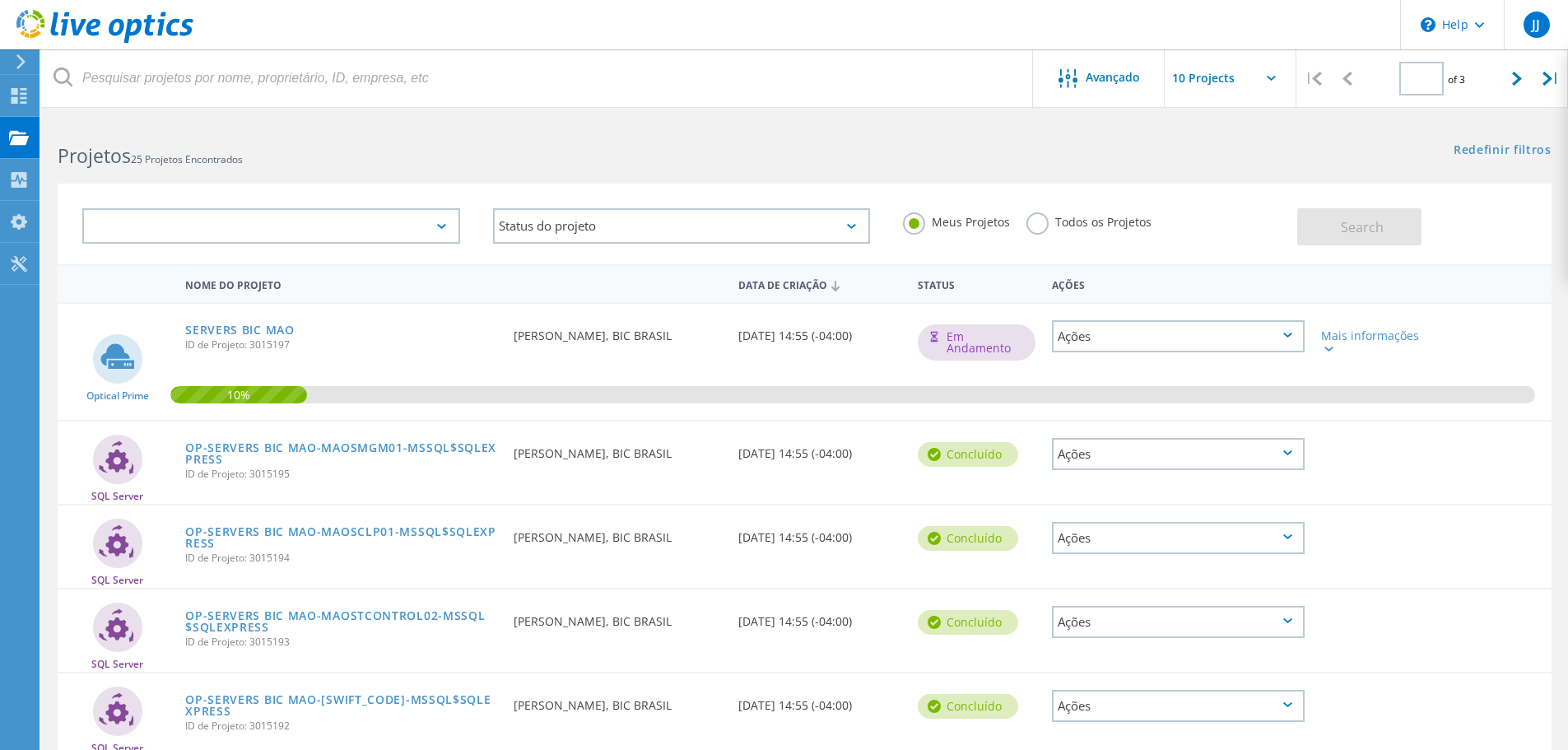
type input "1"
click at [292, 445] on link "OP-SERVERS BIC MAO-MAOSMGM01-MSSQL$SQLEXPRESS" at bounding box center [341, 454] width 312 height 23
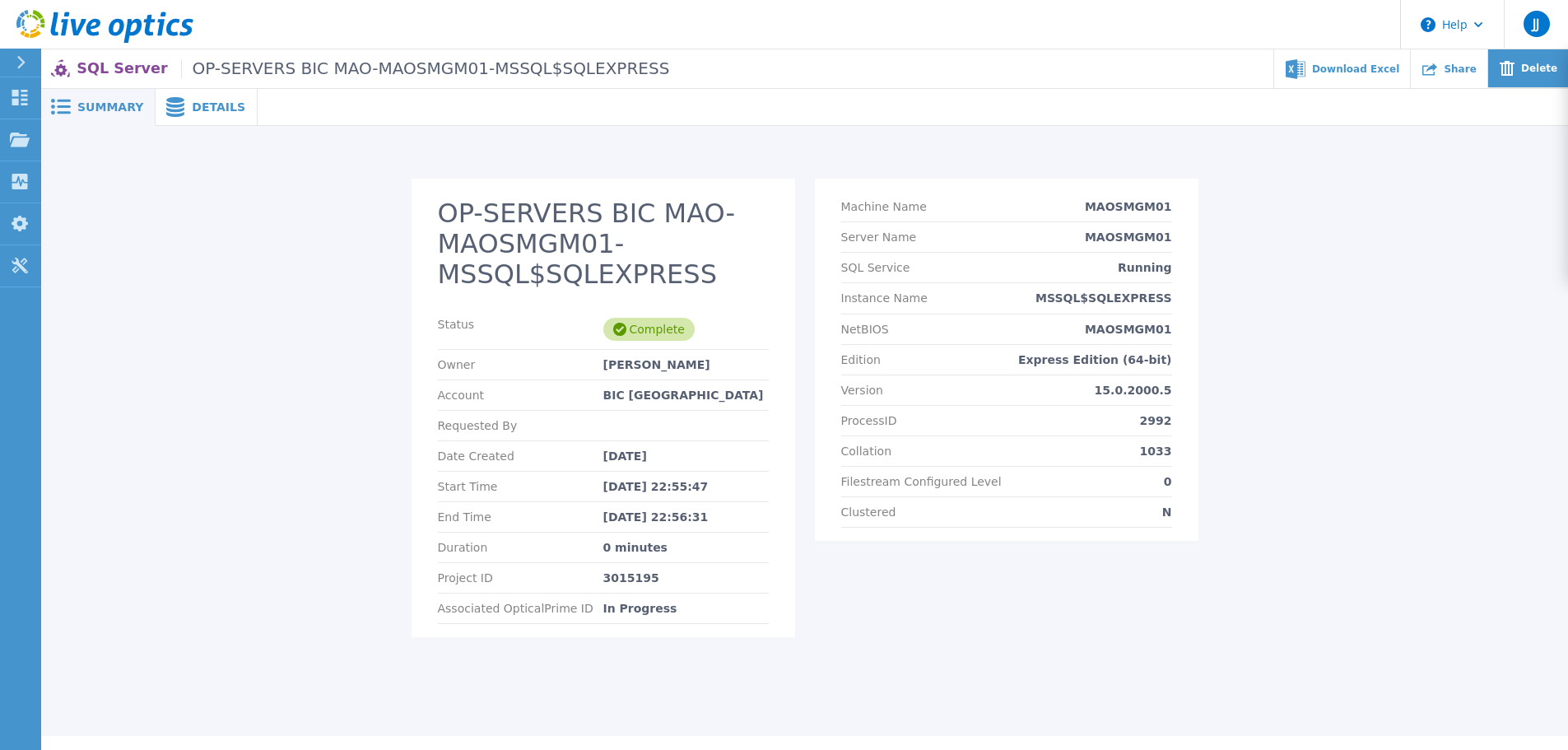
click at [1534, 72] on span "Delete" at bounding box center [1539, 68] width 36 height 10
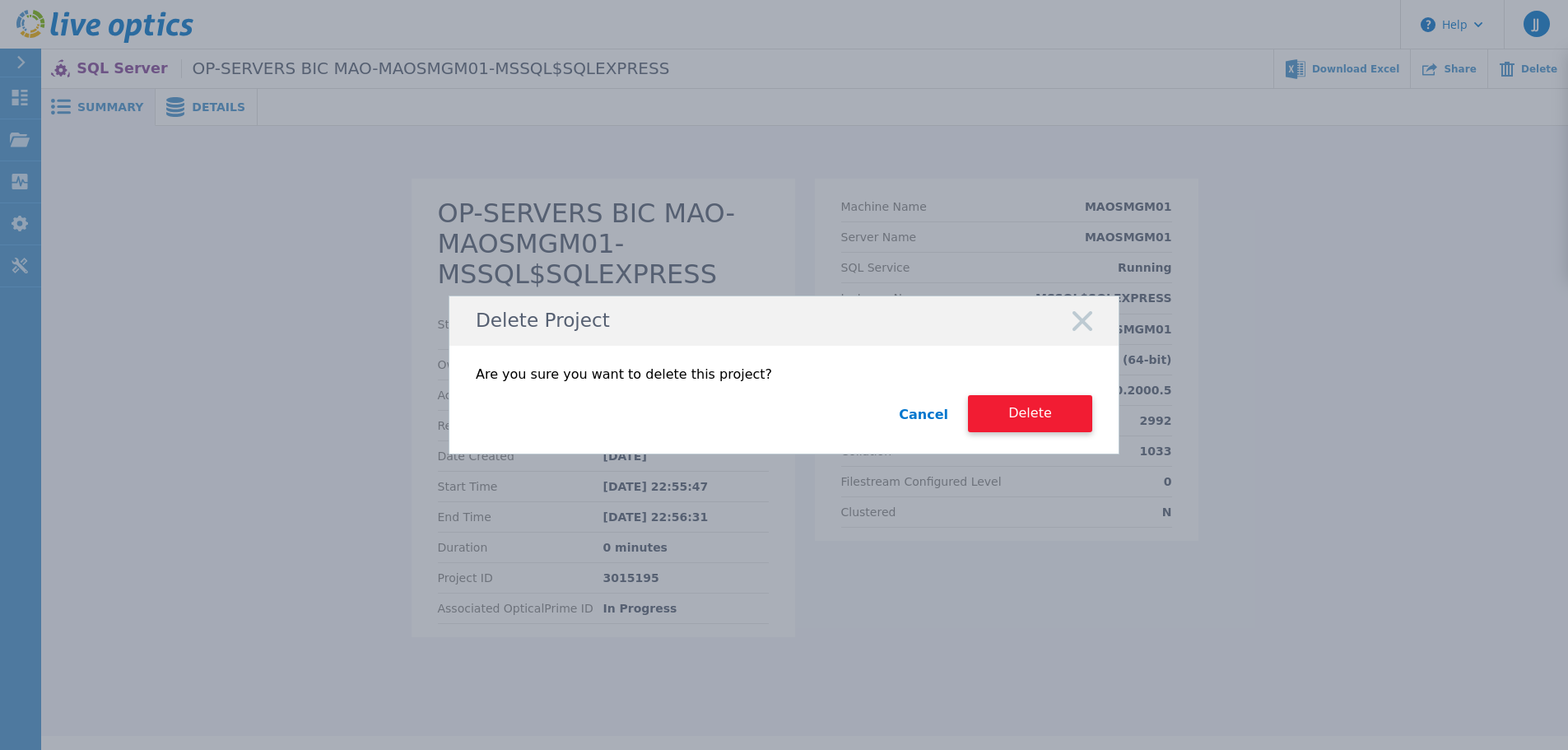
click at [1022, 413] on button "Delete" at bounding box center [1030, 414] width 125 height 37
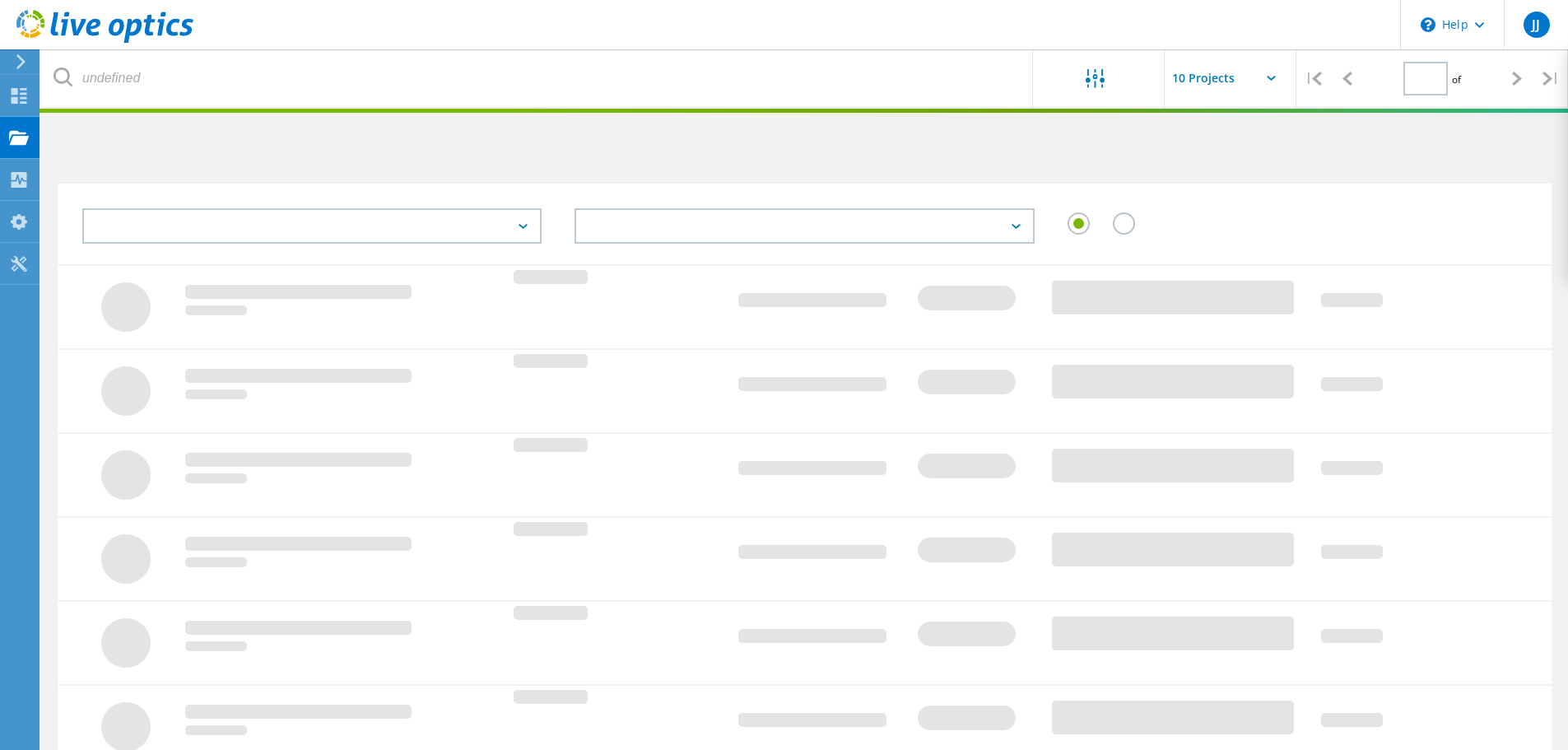
type input "1"
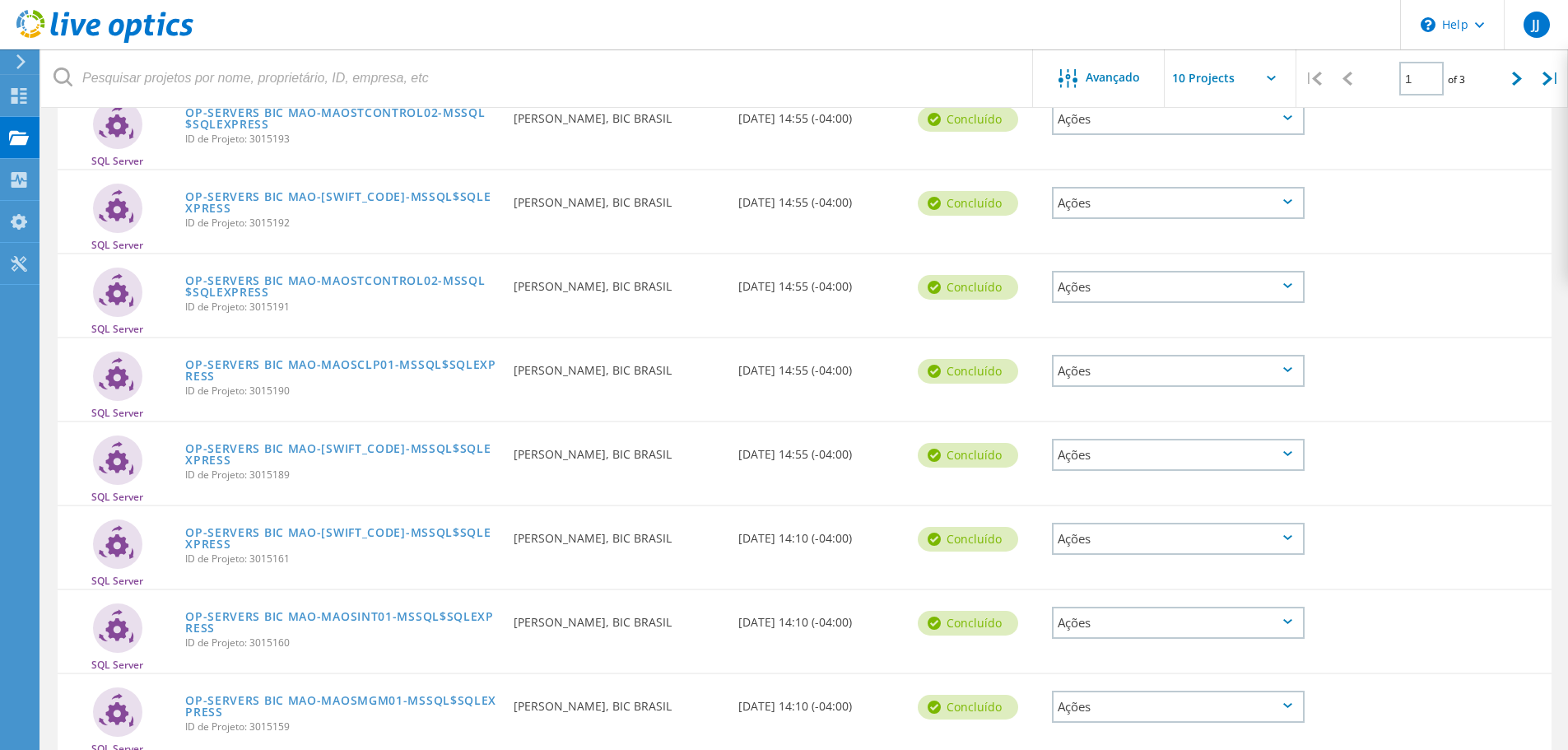
scroll to position [163, 0]
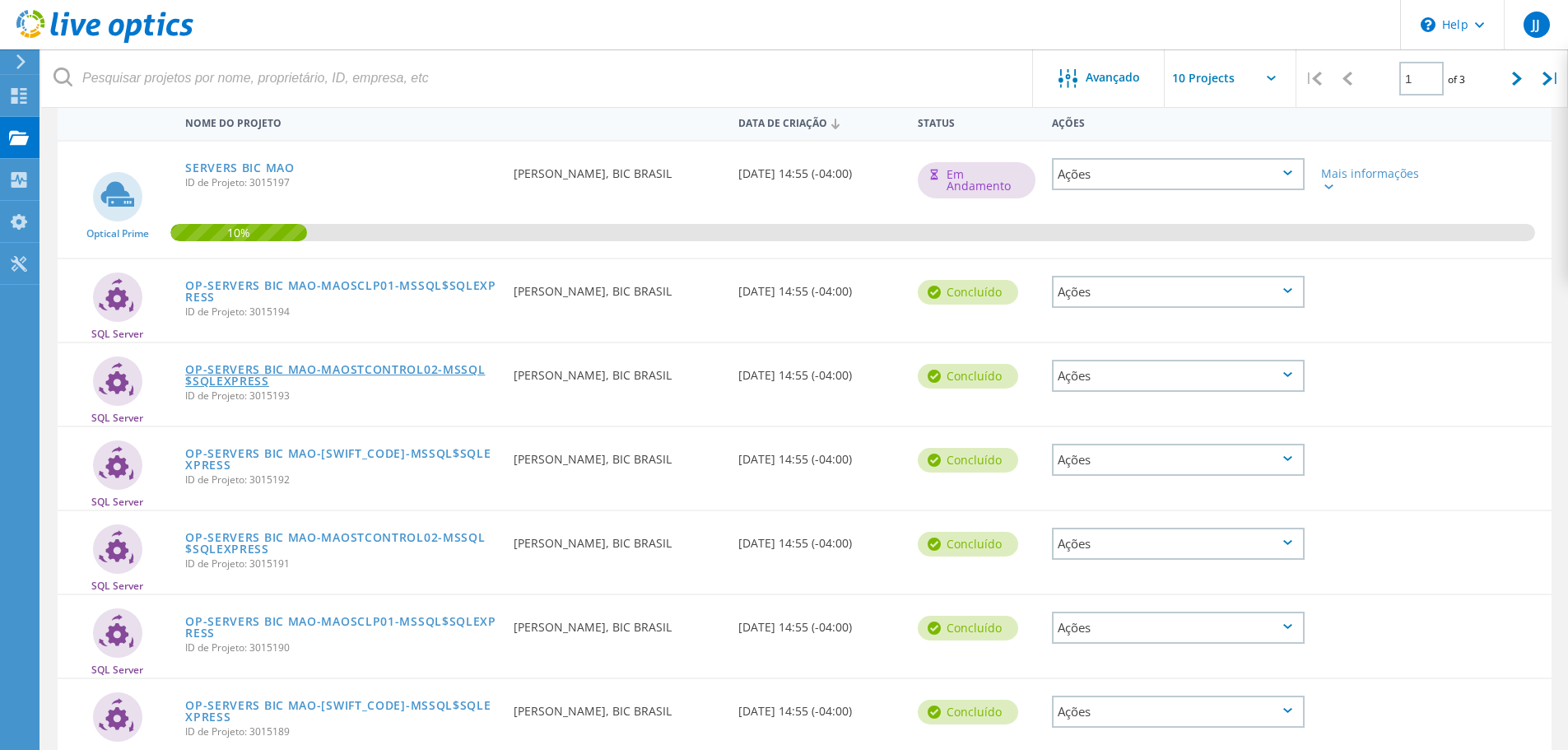
click at [421, 367] on link "OP-SERVERS BIC MAO-MAOSTCONTROL02-MSSQL$SQLEXPRESS" at bounding box center [341, 376] width 312 height 23
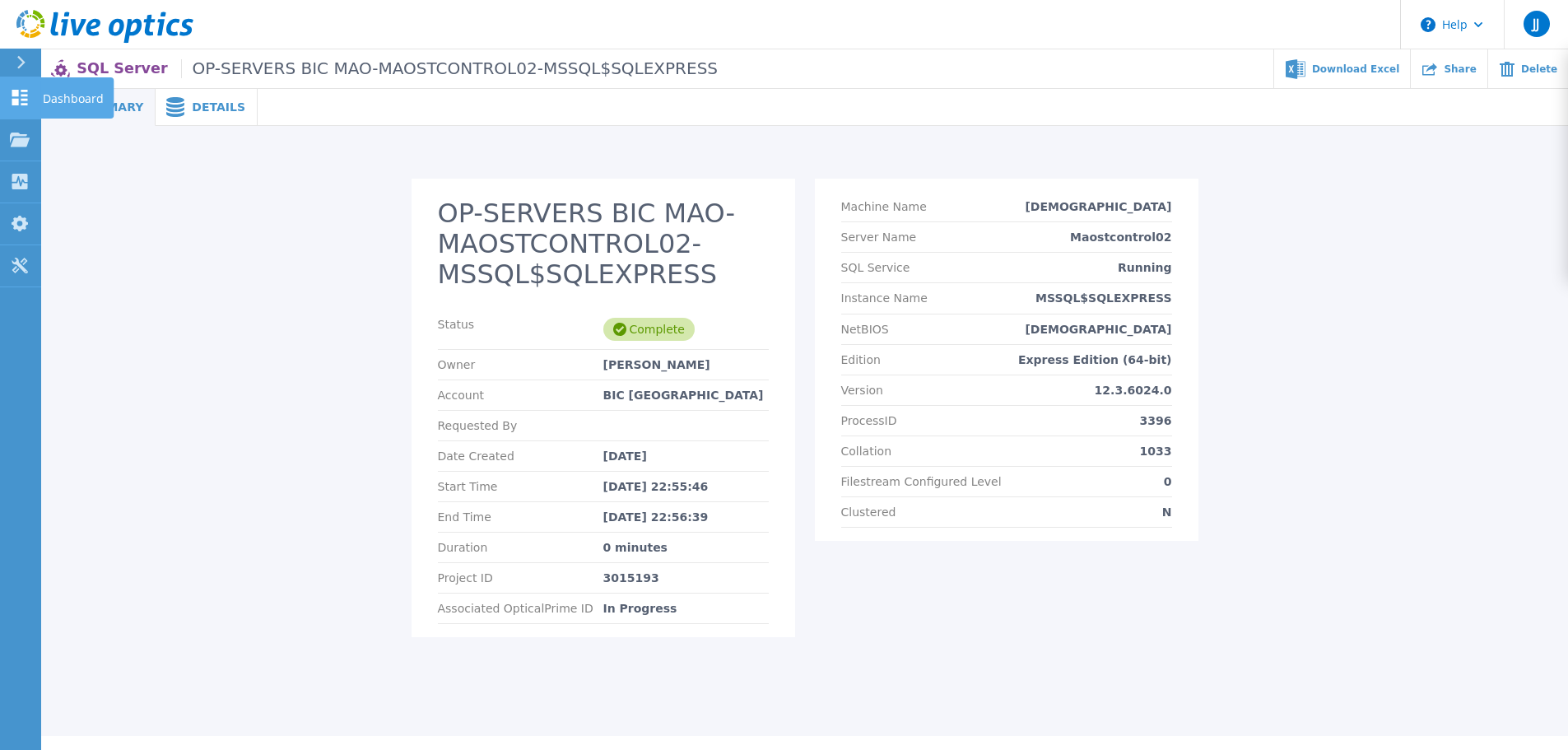
click at [15, 94] on icon at bounding box center [20, 97] width 16 height 16
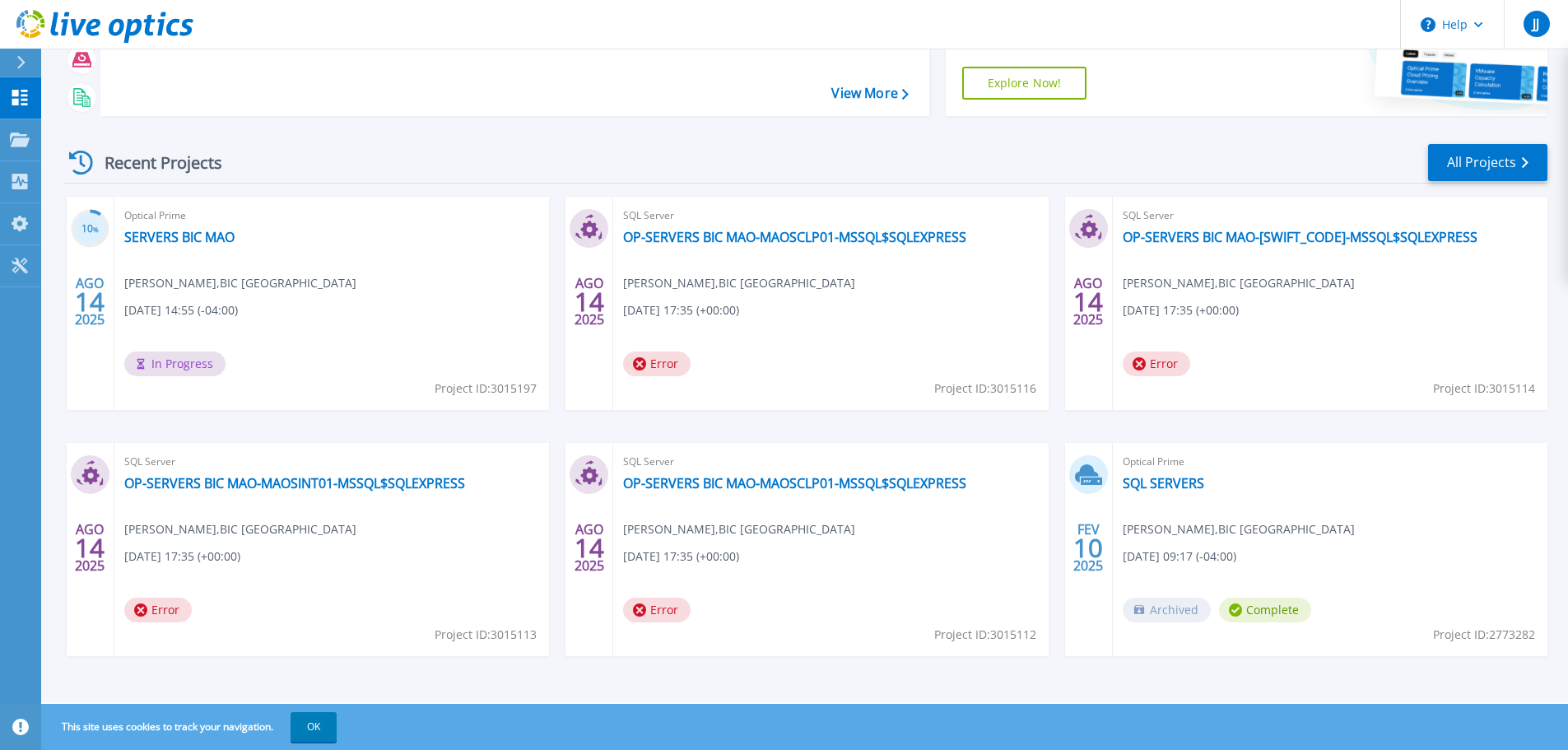
scroll to position [163, 0]
click at [887, 232] on link "OP-SERVERS BIC MAO-MAOSCLP01-MSSQL$SQLEXPRESS" at bounding box center [795, 235] width 343 height 17
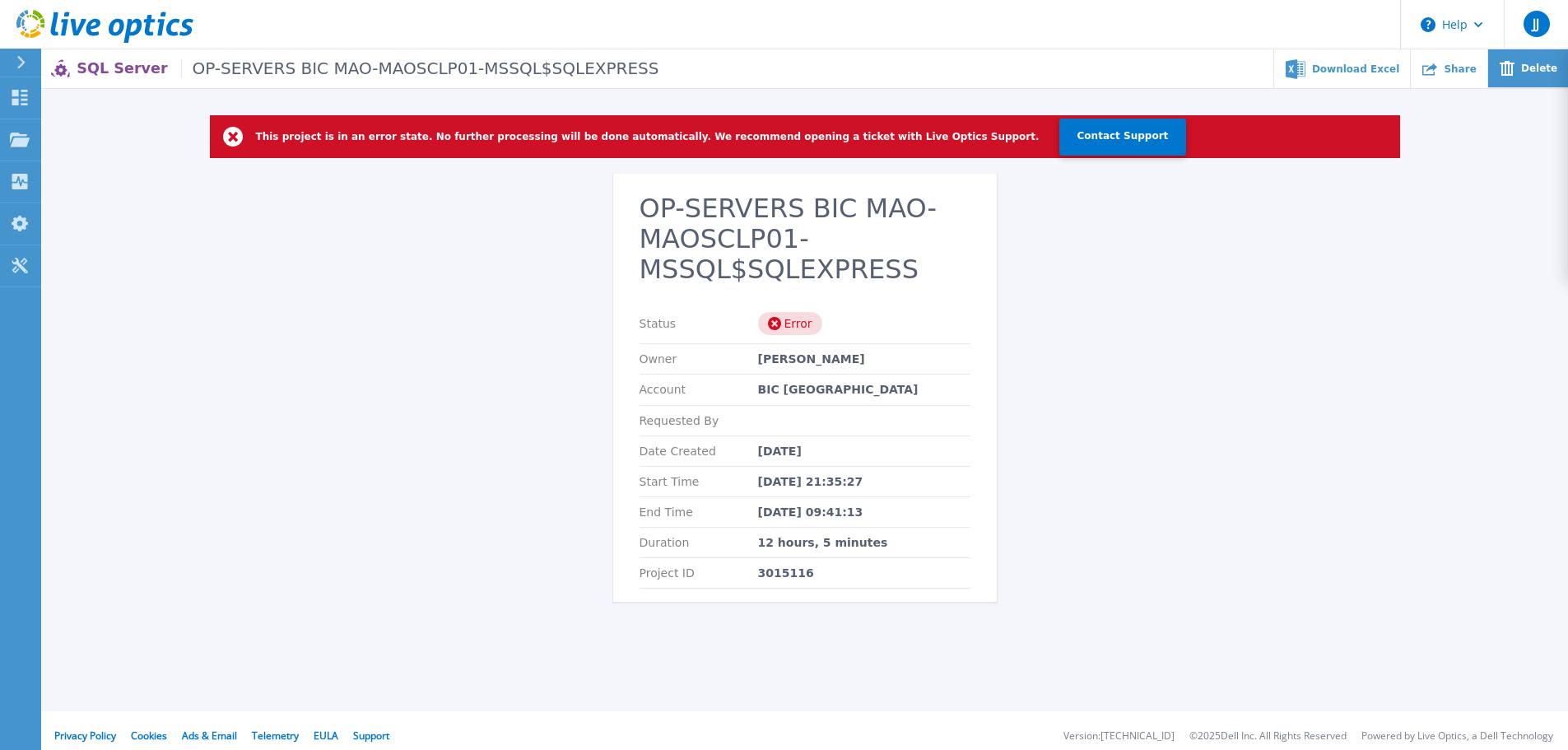
click at [1528, 69] on span "Delete" at bounding box center [1539, 68] width 36 height 10
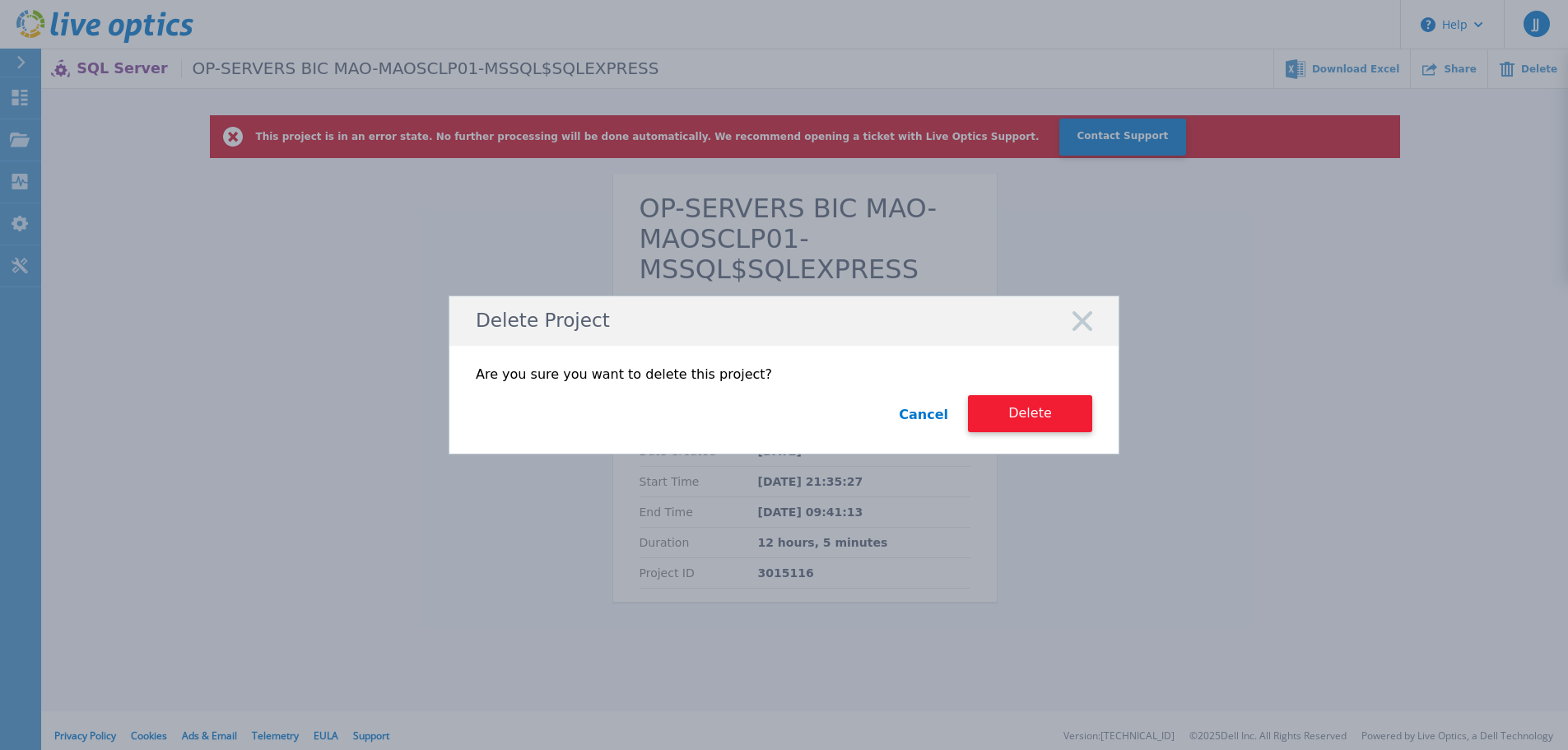
click at [1040, 420] on button "Delete" at bounding box center [1030, 414] width 125 height 37
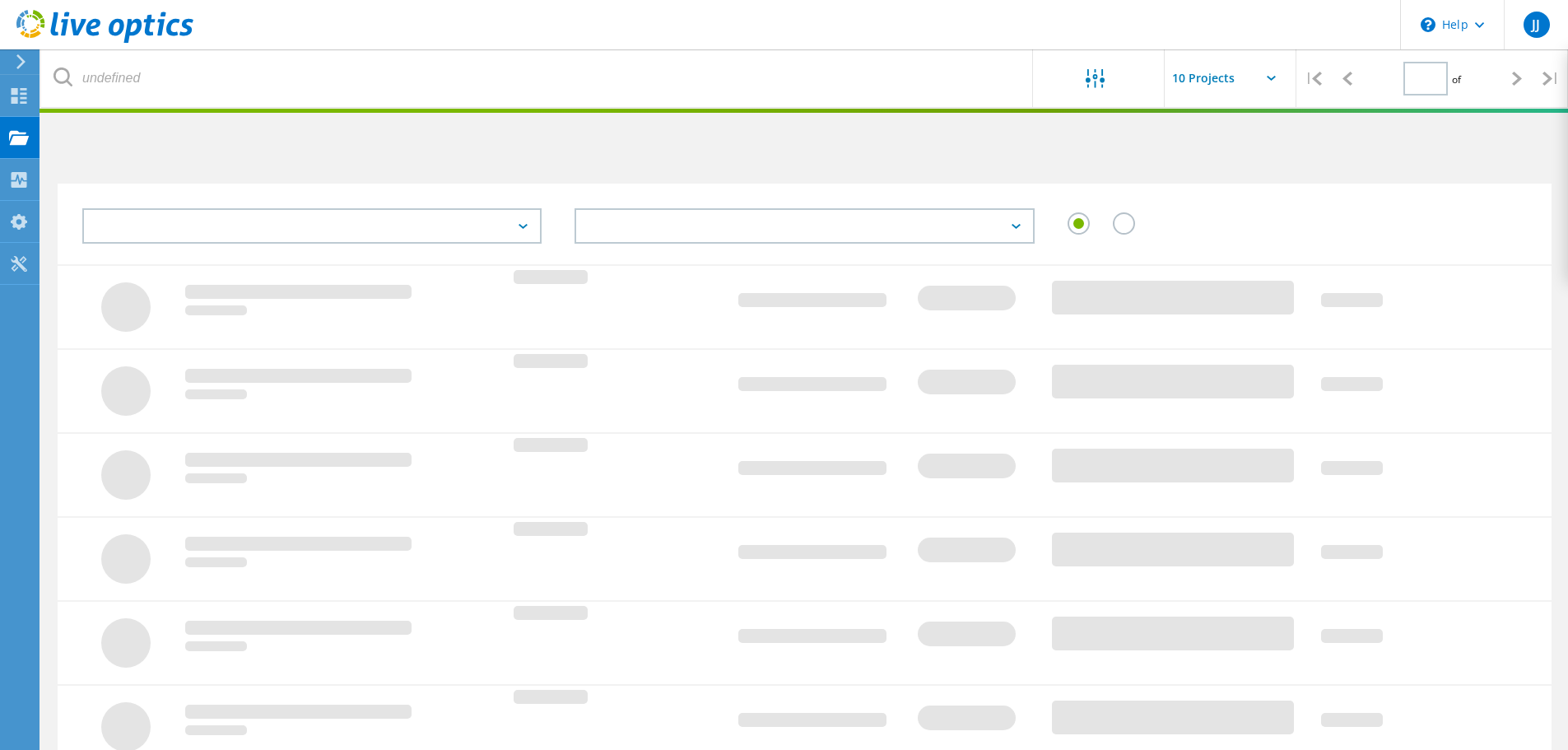
type input "1"
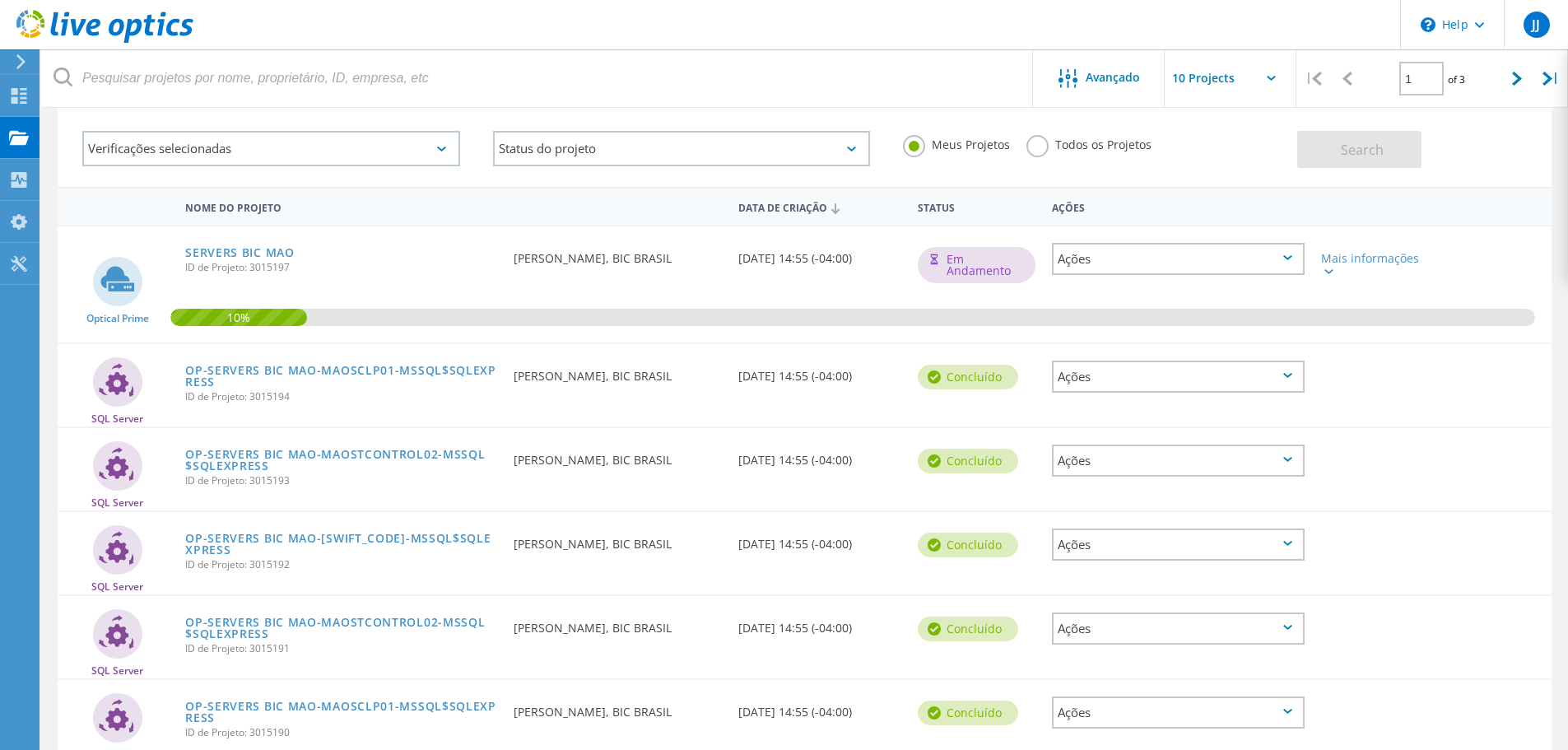
scroll to position [83, 0]
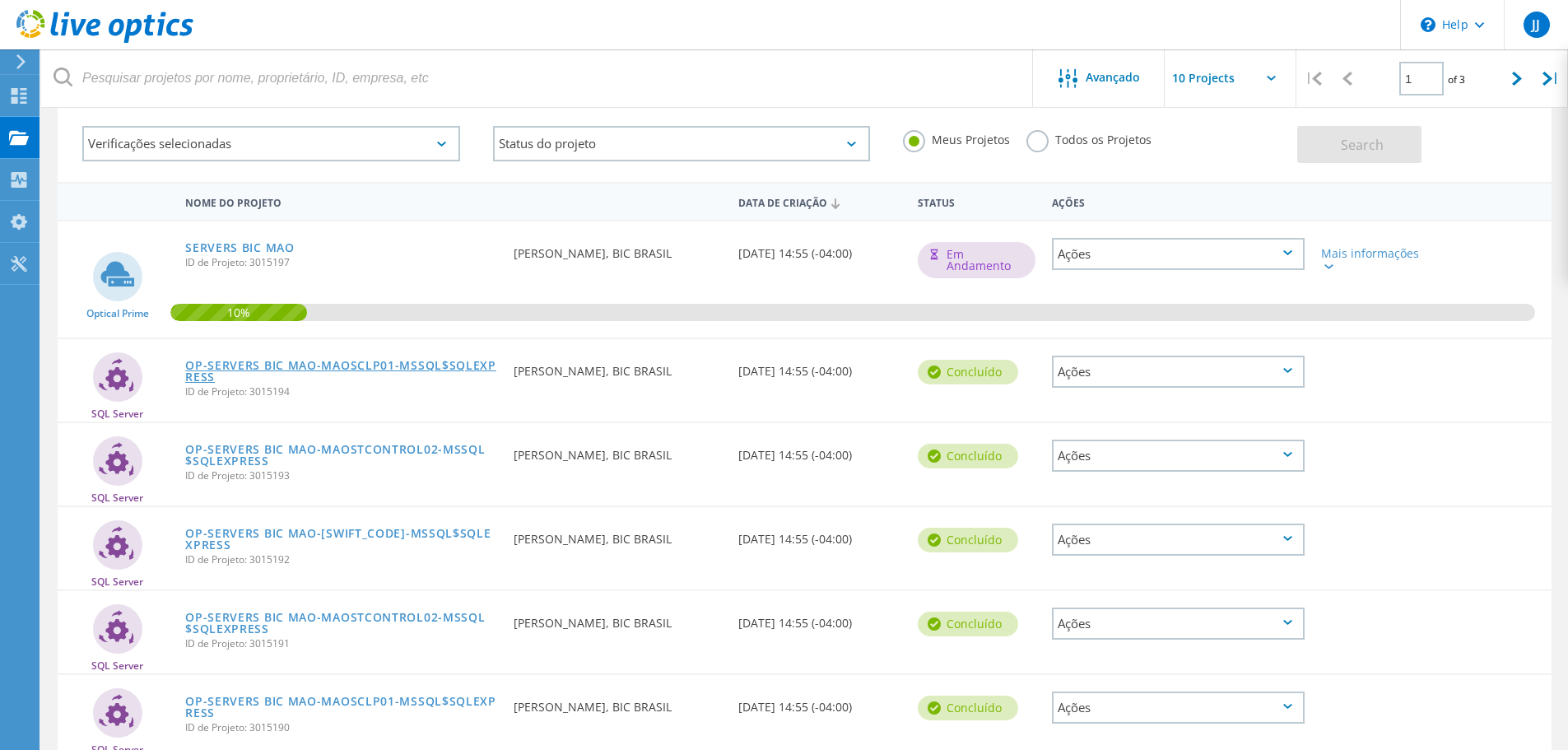
click at [434, 359] on link "OP-SERVERS BIC MAO-MAOSCLP01-MSSQL$SQLEXPRESS" at bounding box center [341, 371] width 312 height 23
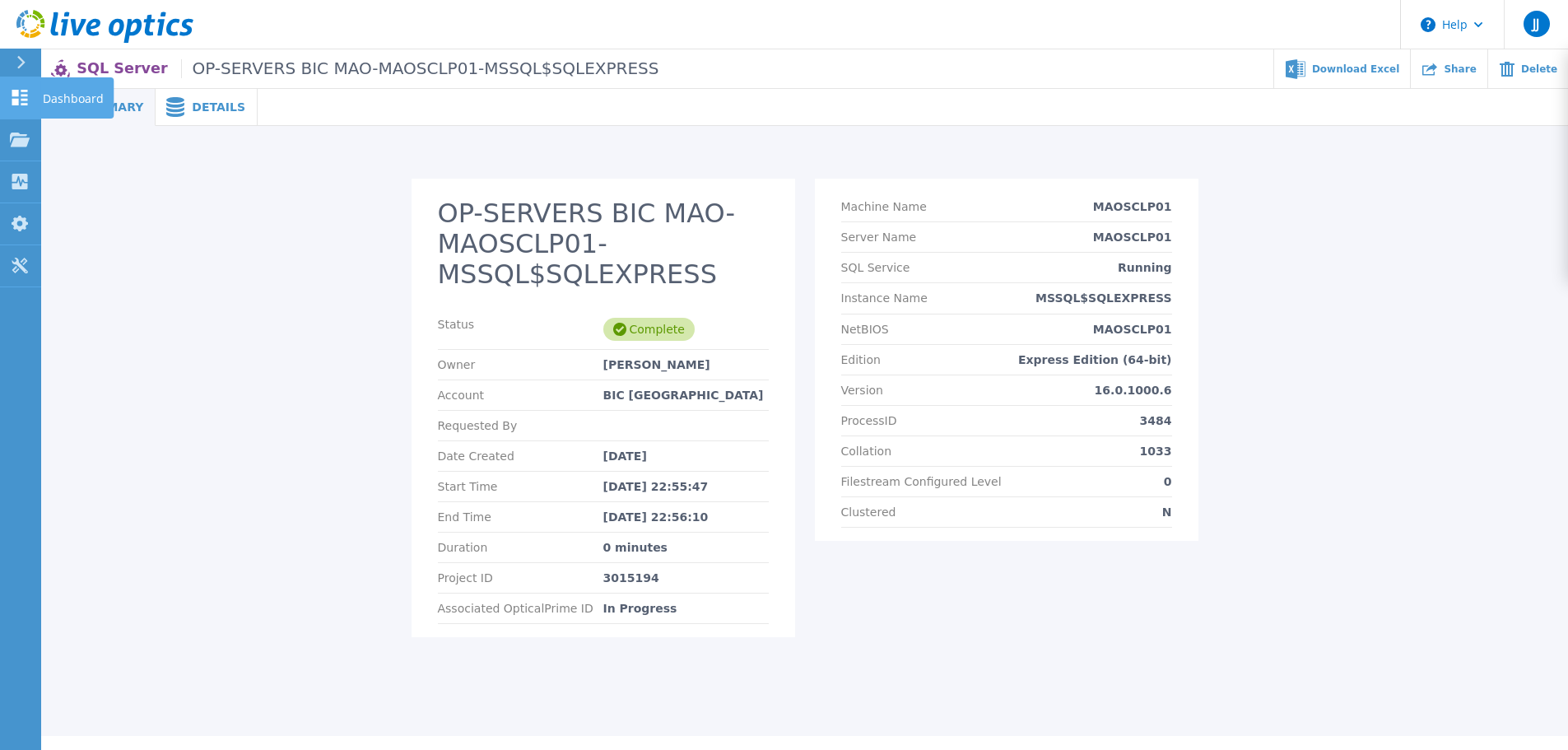
click at [14, 94] on icon at bounding box center [20, 97] width 16 height 16
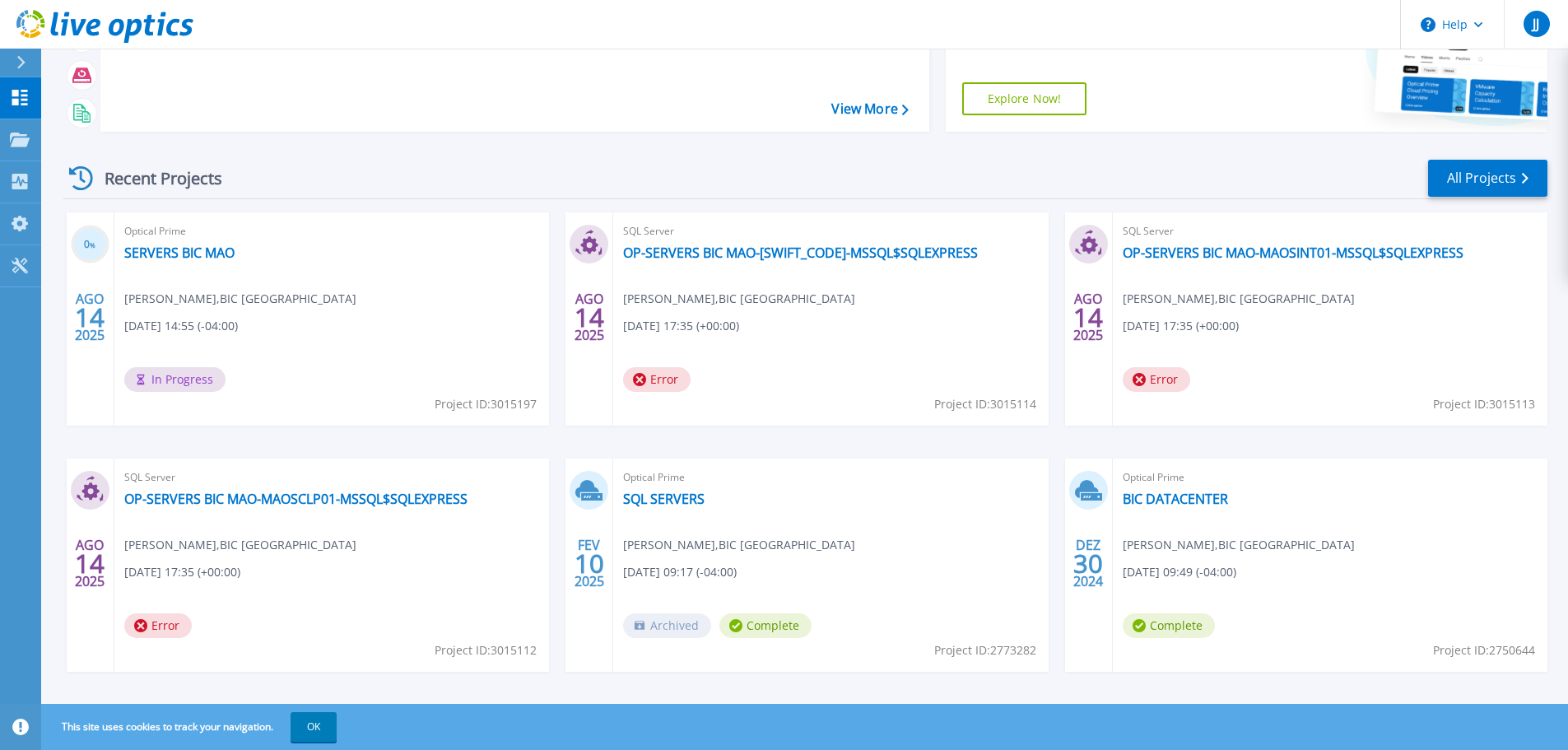
scroll to position [163, 0]
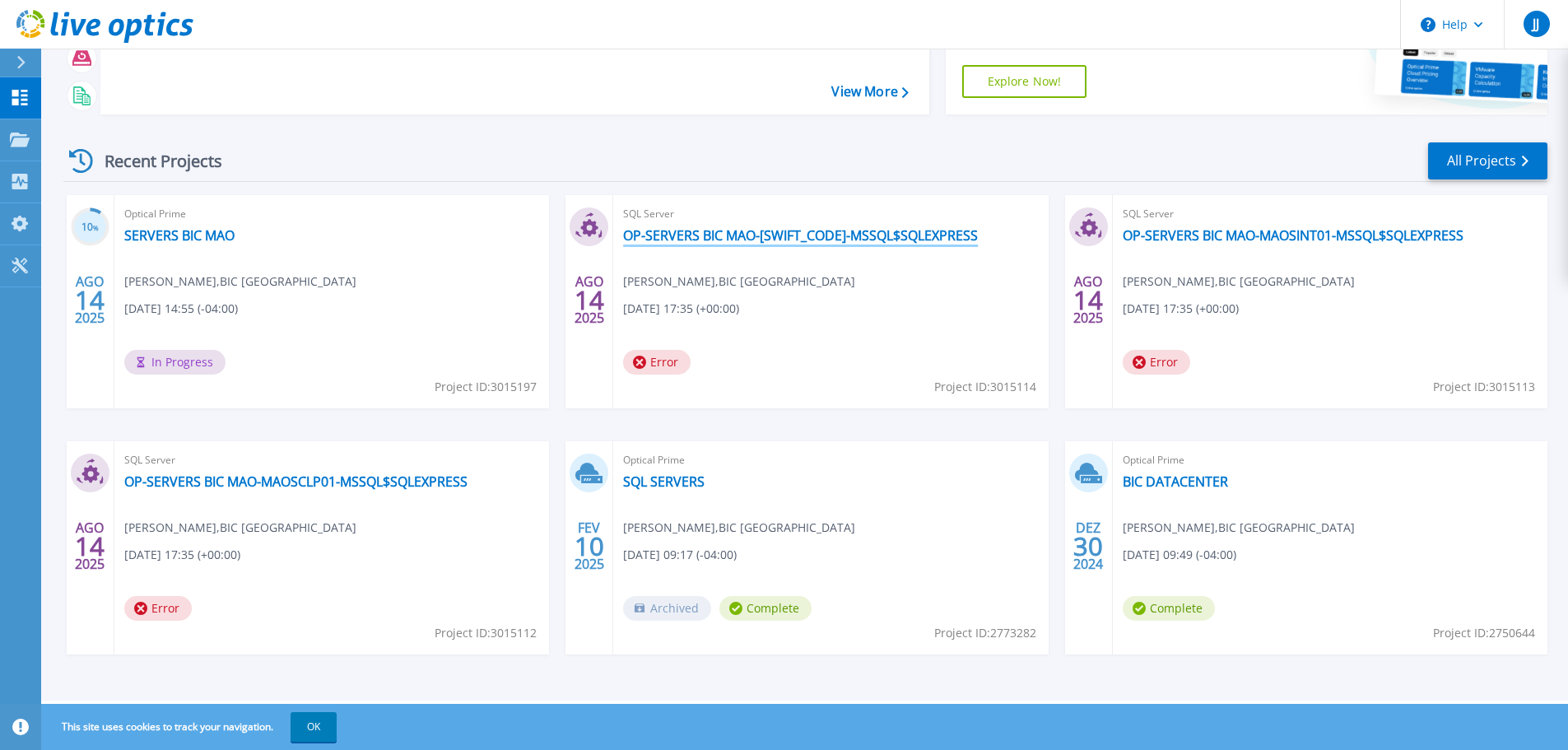
click at [890, 235] on link "OP-SERVERS BIC MAO-[SWIFT_CODE]-MSSQL$SQLEXPRESS" at bounding box center [801, 235] width 355 height 17
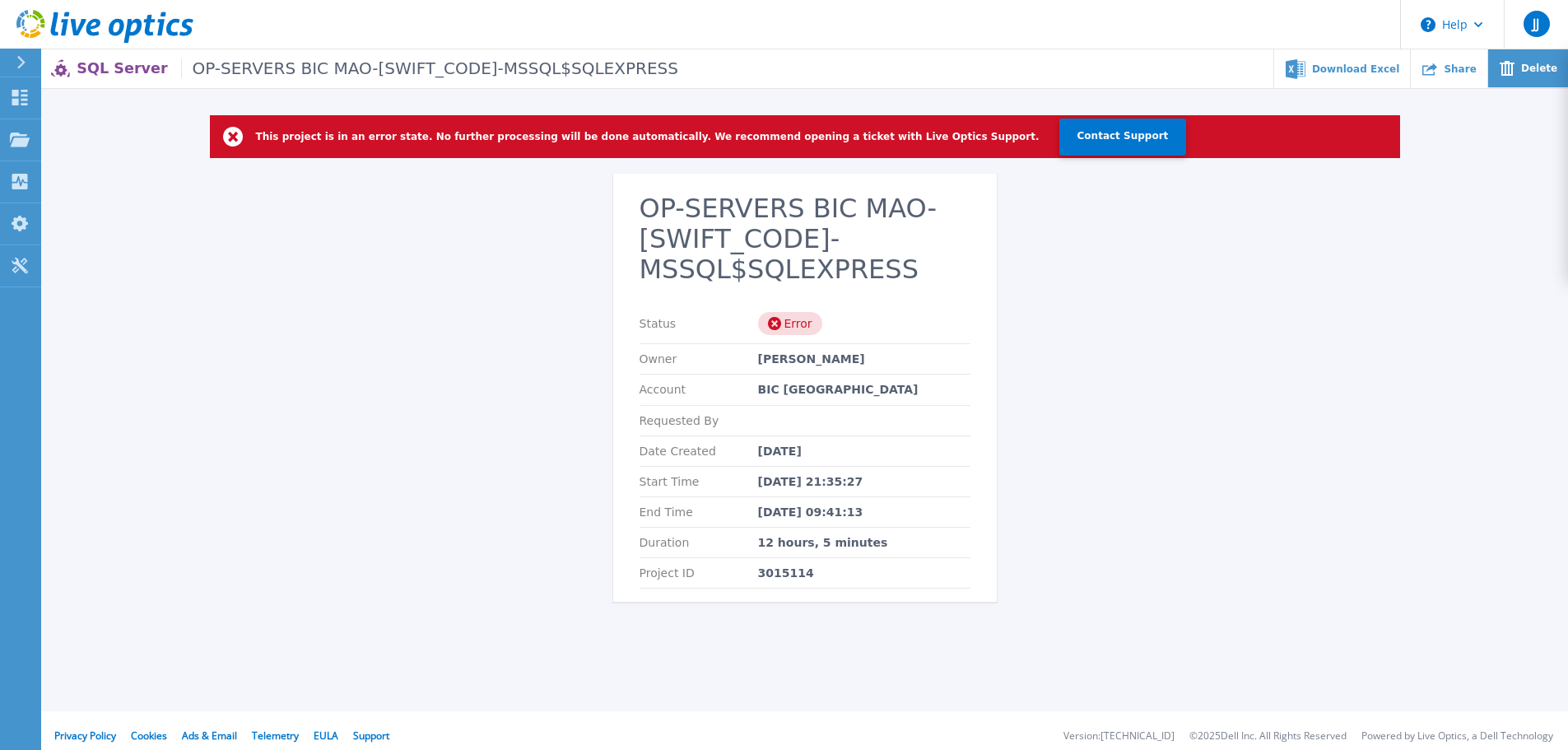
click at [1522, 70] on div "Delete" at bounding box center [1528, 69] width 80 height 39
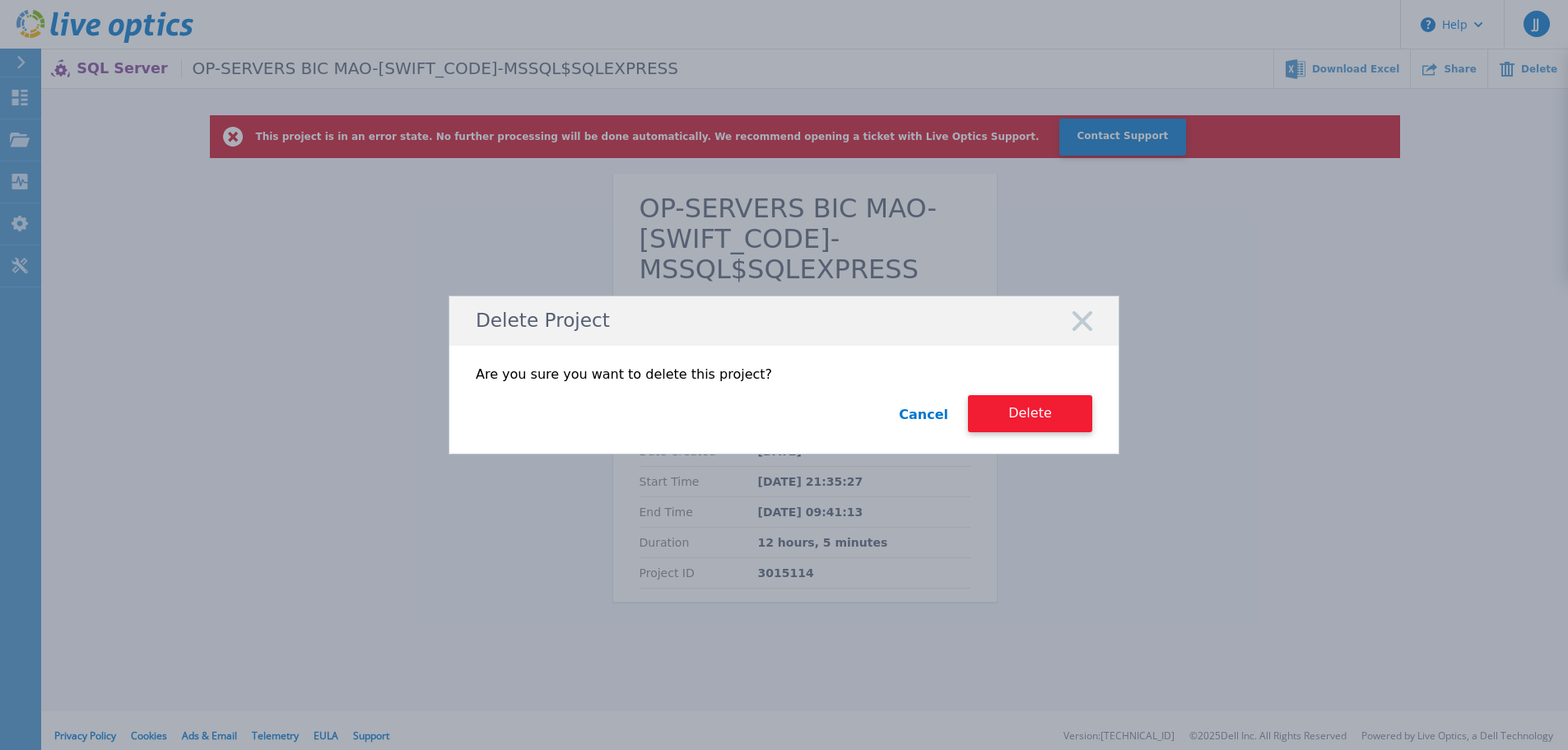
click at [1032, 411] on button "Delete" at bounding box center [1030, 414] width 125 height 37
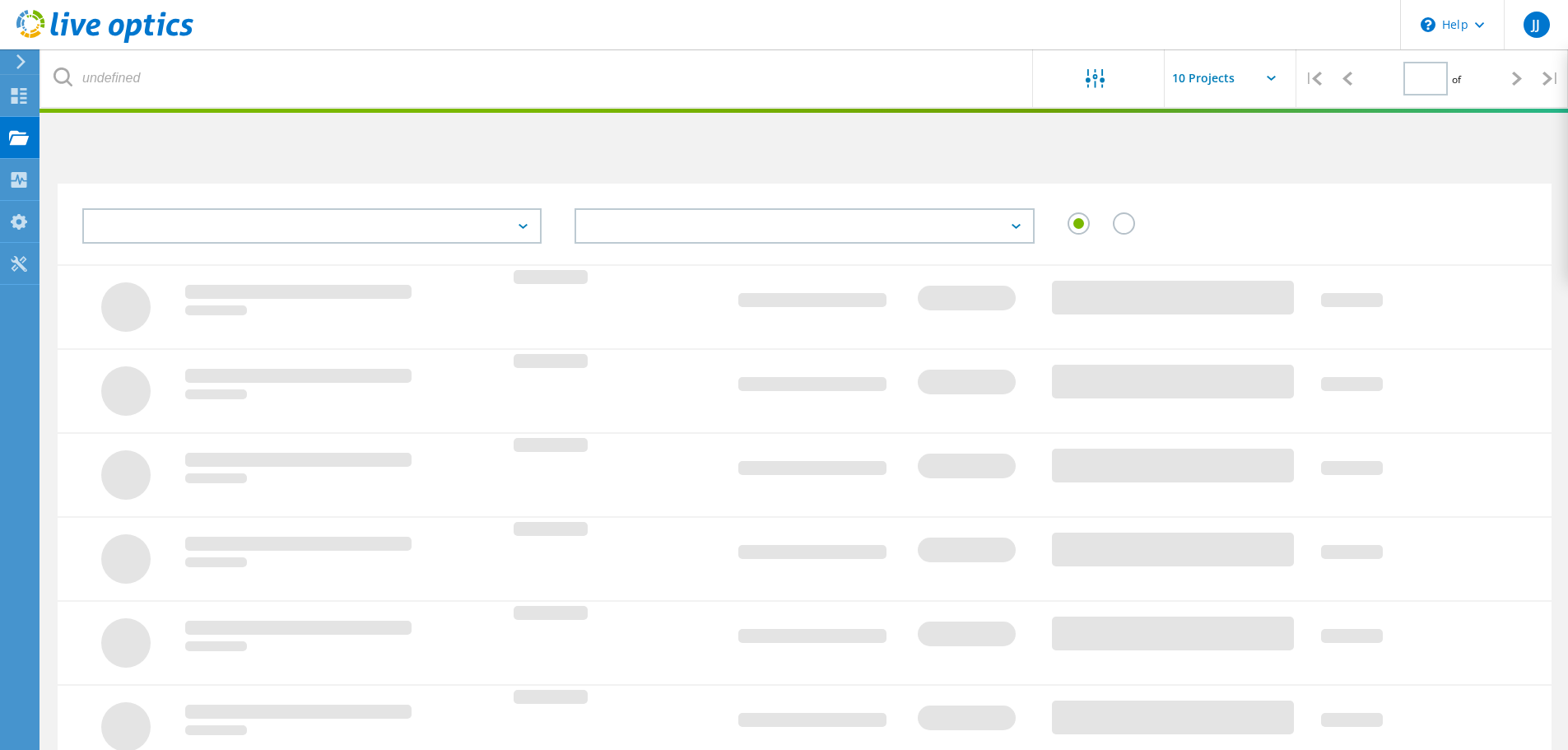
type input "1"
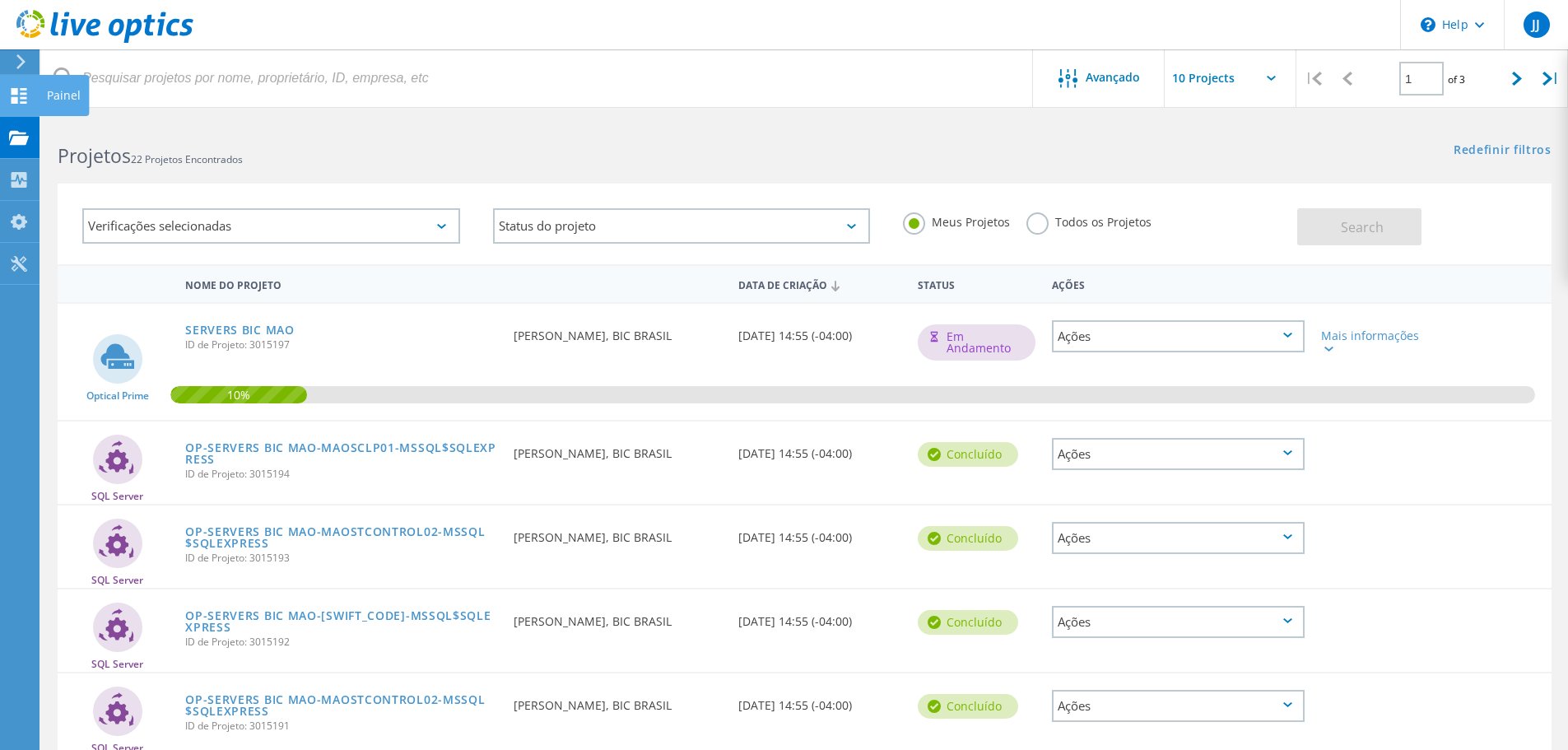
click at [21, 94] on icon at bounding box center [19, 95] width 19 height 16
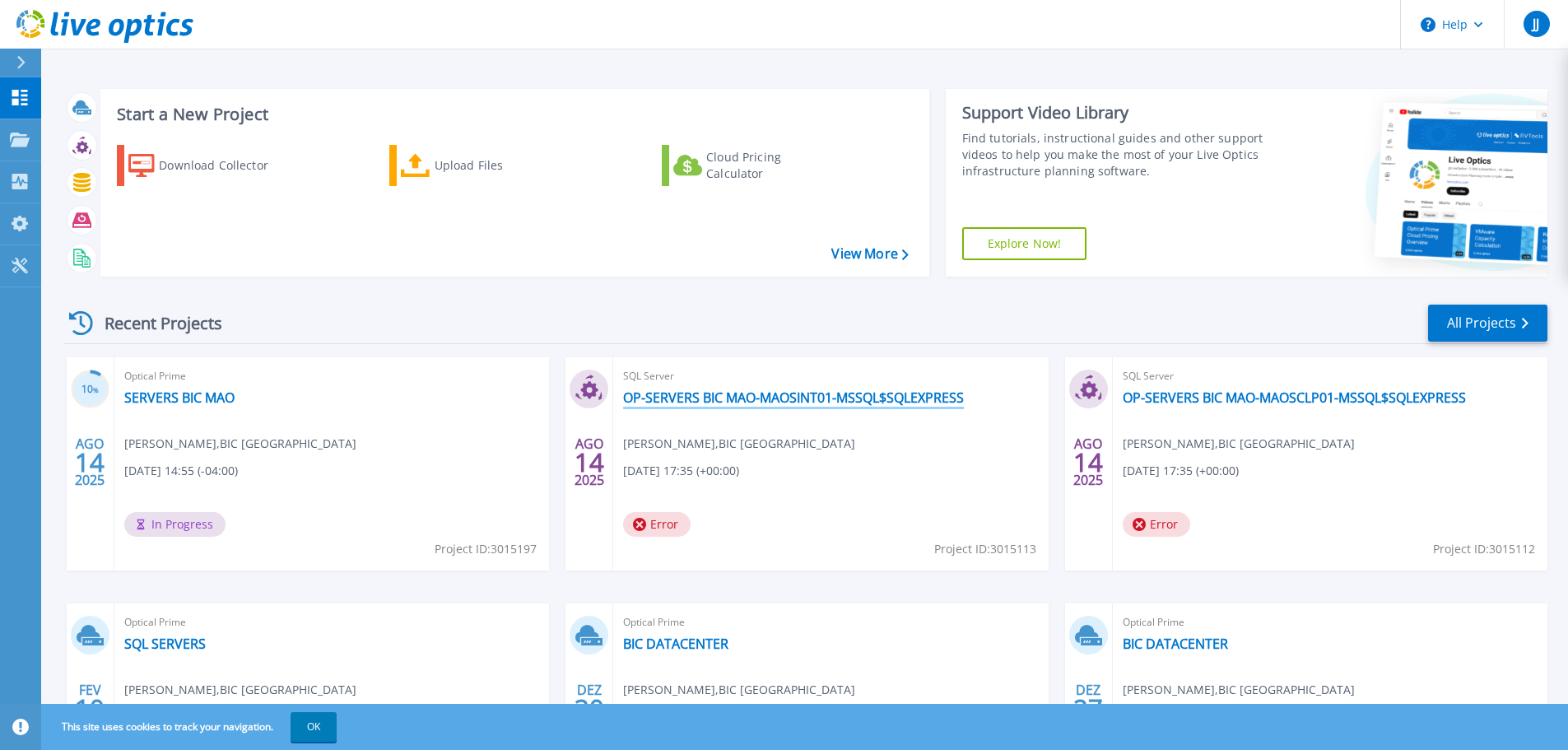
click at [827, 394] on link "OP-SERVERS BIC MAO-MAOSINT01-MSSQL$SQLEXPRESS" at bounding box center [794, 397] width 341 height 17
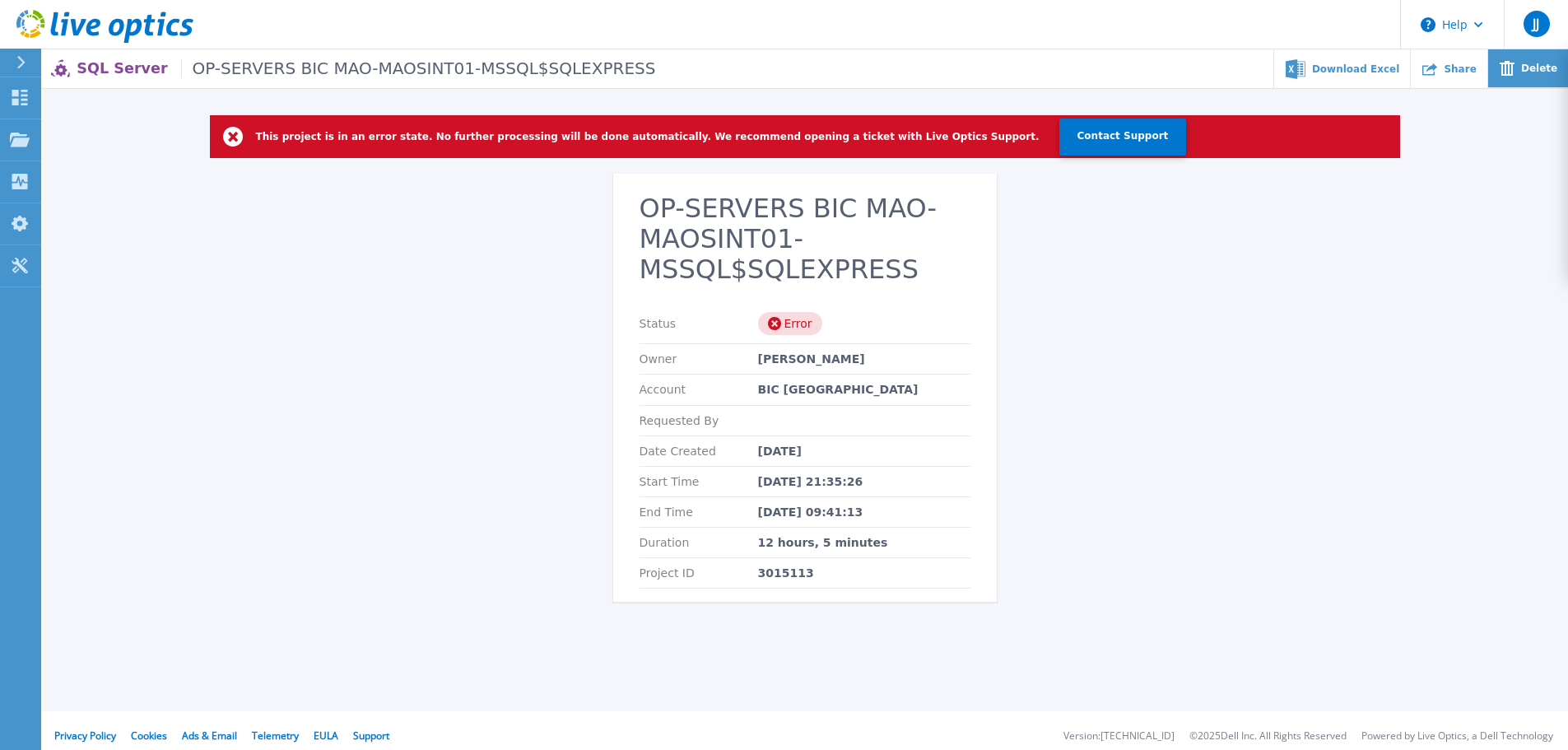
click at [1514, 73] on icon at bounding box center [1507, 68] width 15 height 15
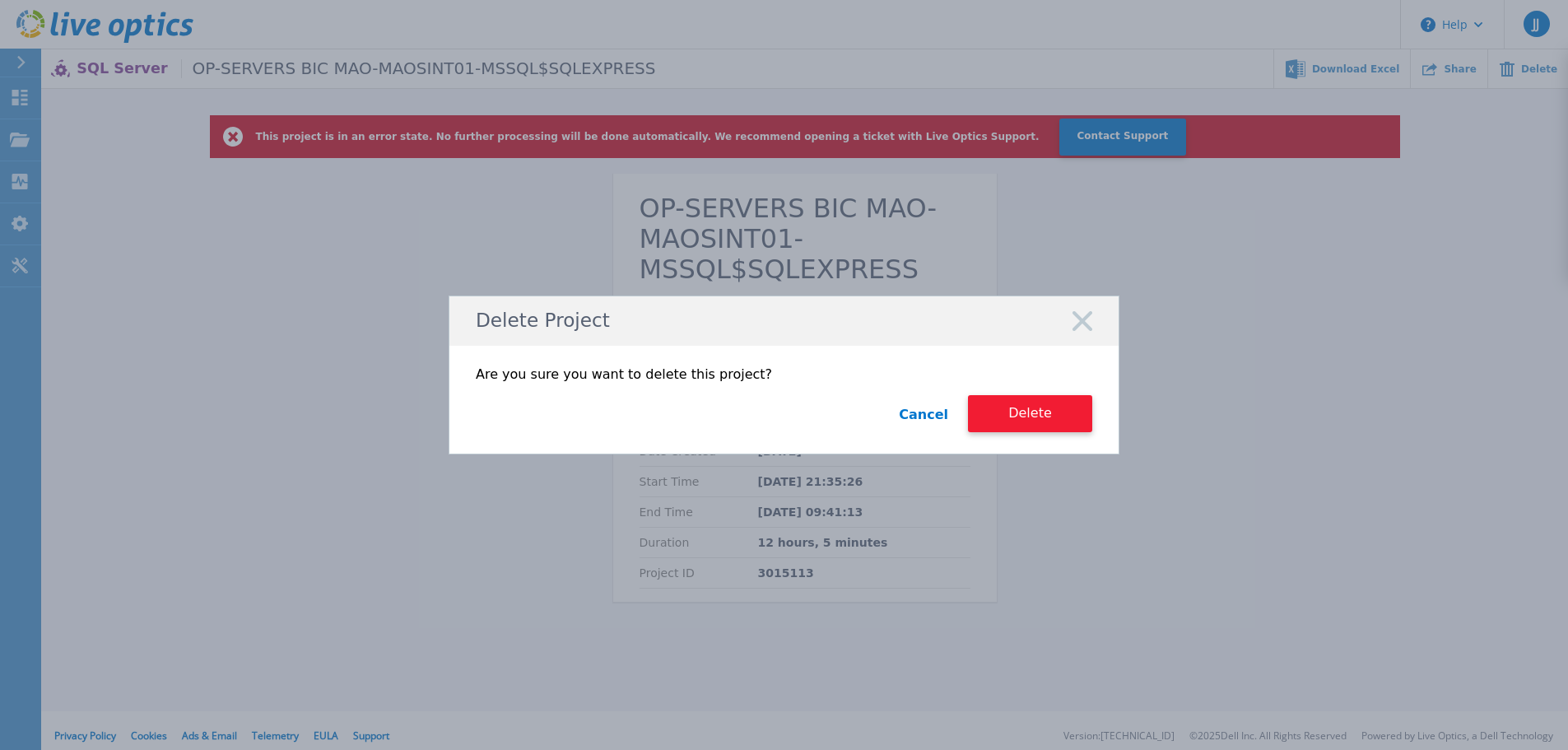
click at [1028, 413] on button "Delete" at bounding box center [1030, 414] width 125 height 37
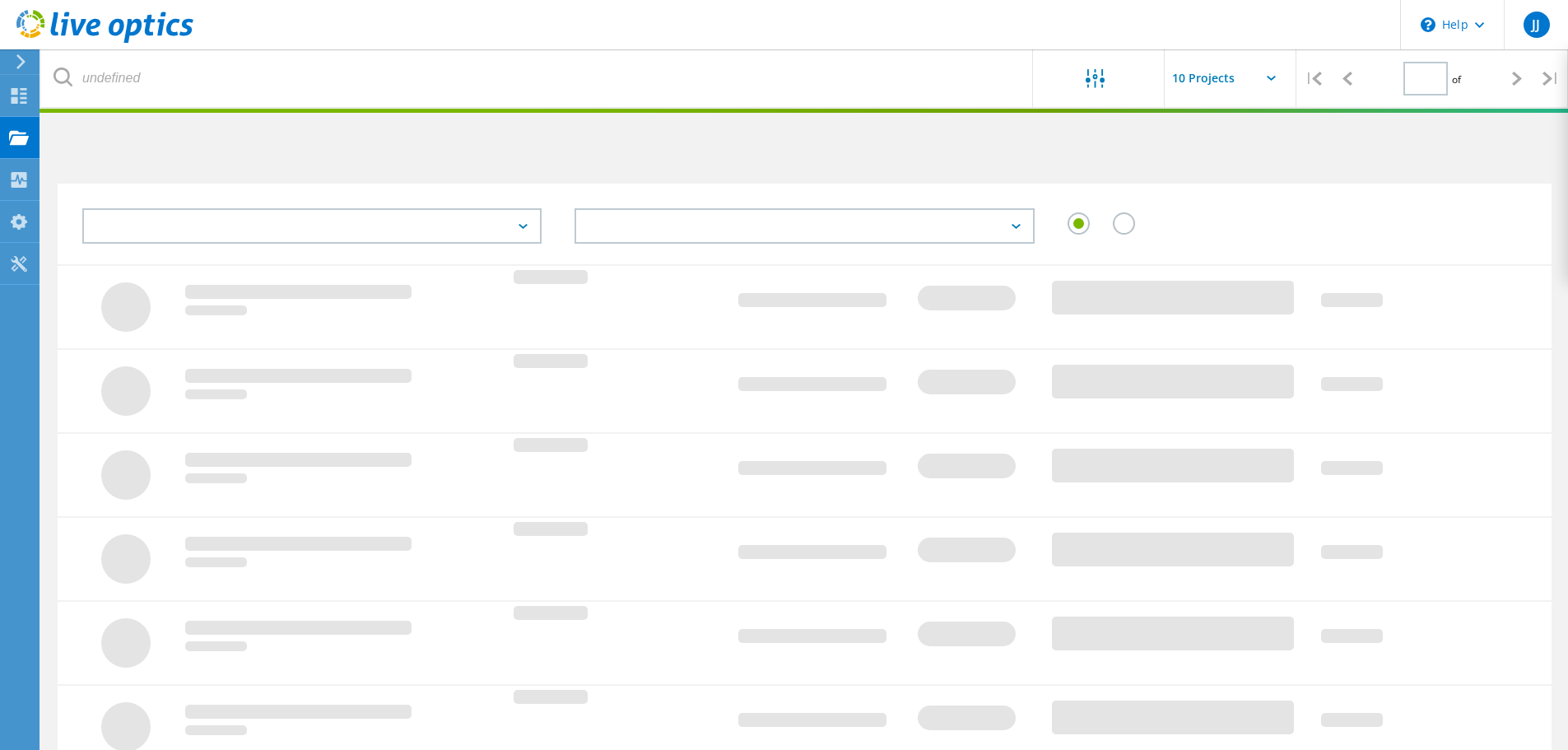
type input "1"
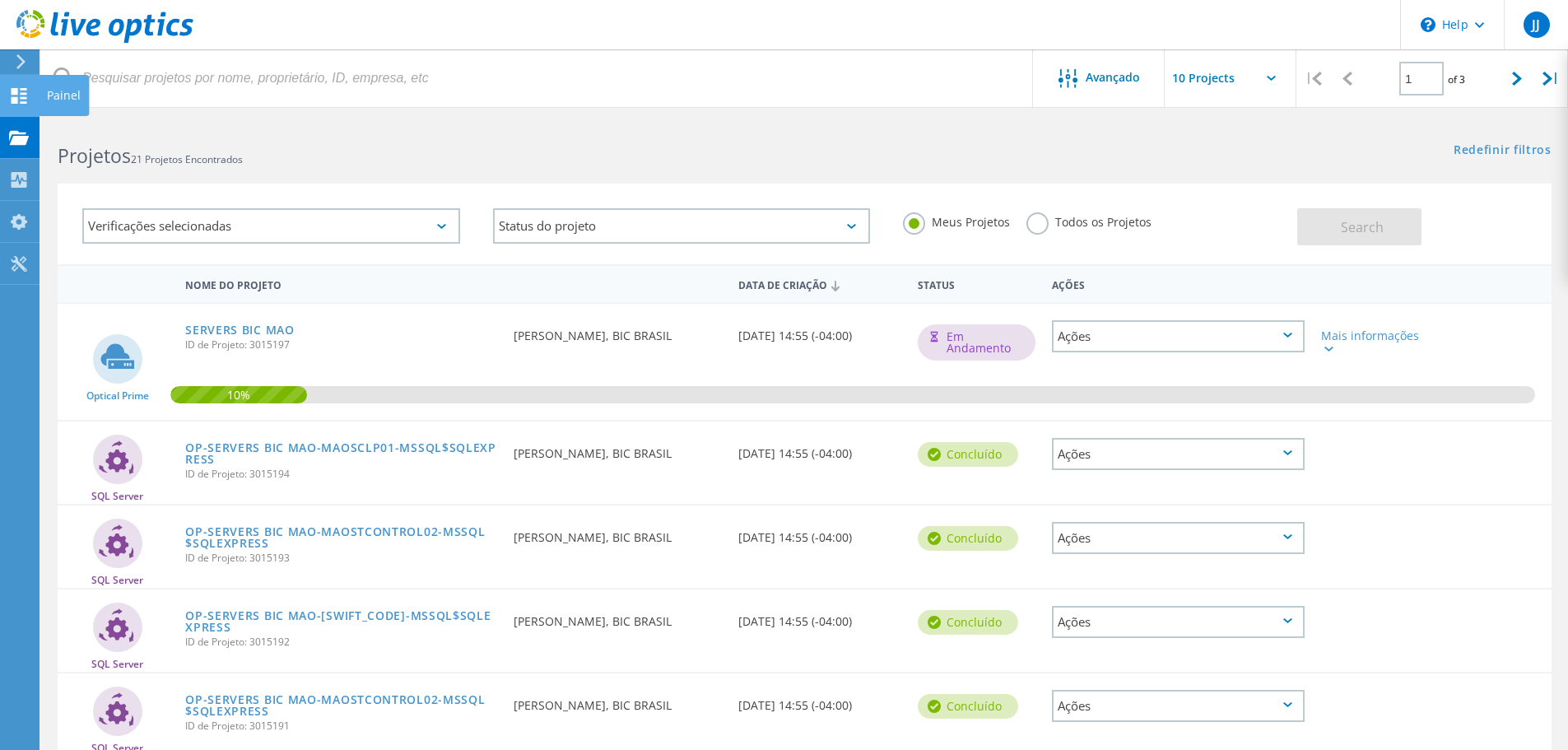
click at [16, 98] on use at bounding box center [19, 95] width 16 height 16
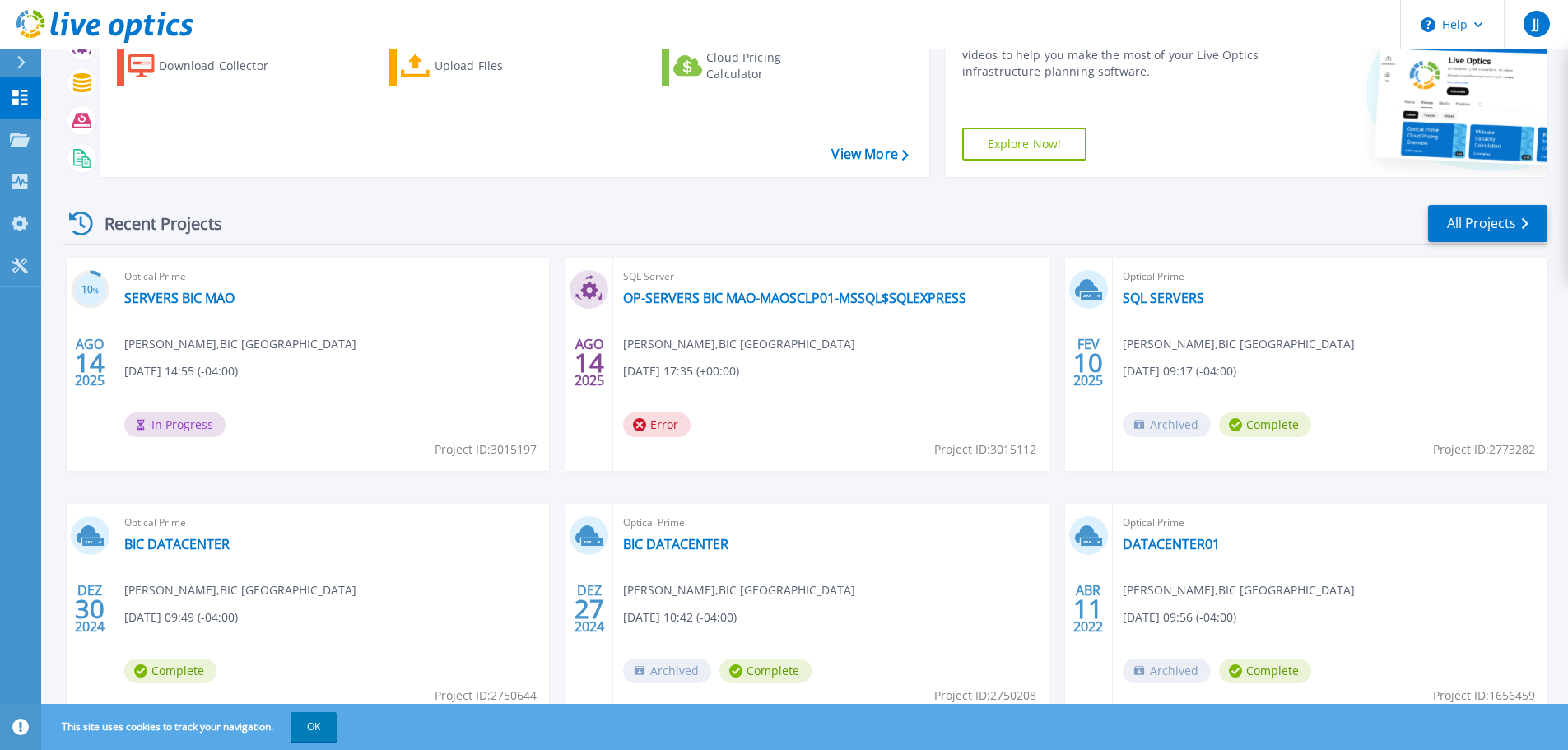
scroll to position [163, 0]
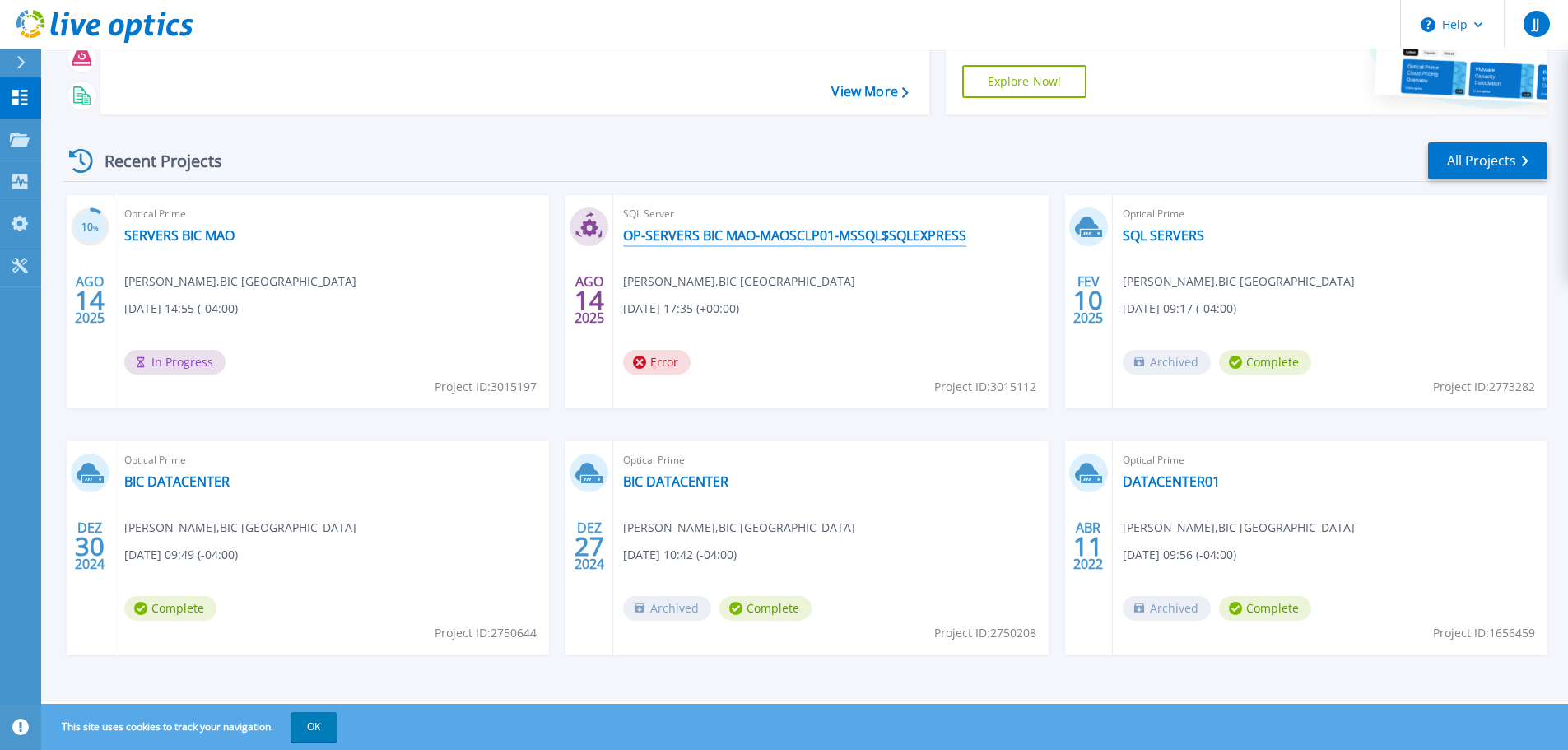
click at [890, 230] on link "OP-SERVERS BIC MAO-MAOSCLP01-MSSQL$SQLEXPRESS" at bounding box center [795, 235] width 343 height 17
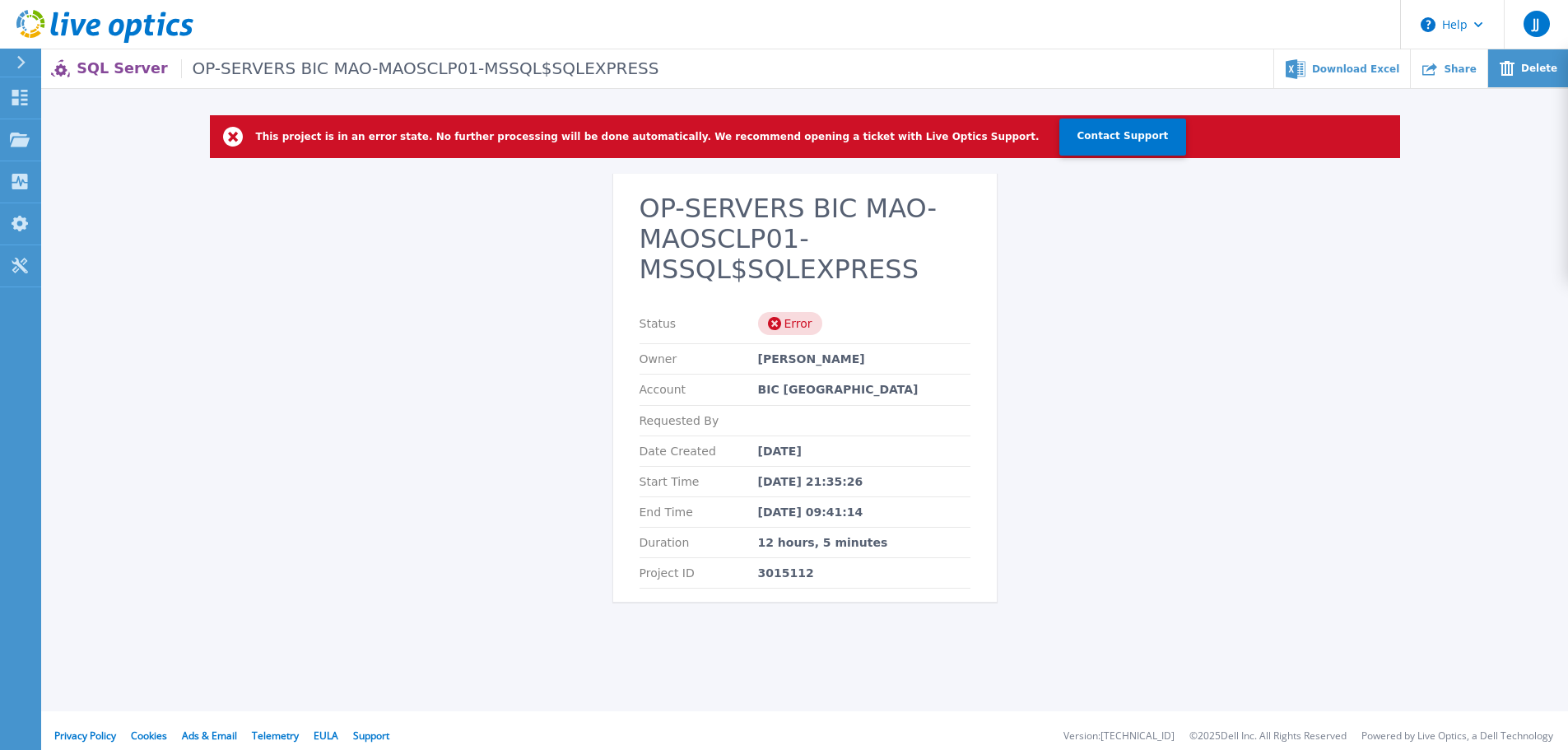
click at [1522, 69] on div "Delete" at bounding box center [1528, 69] width 80 height 39
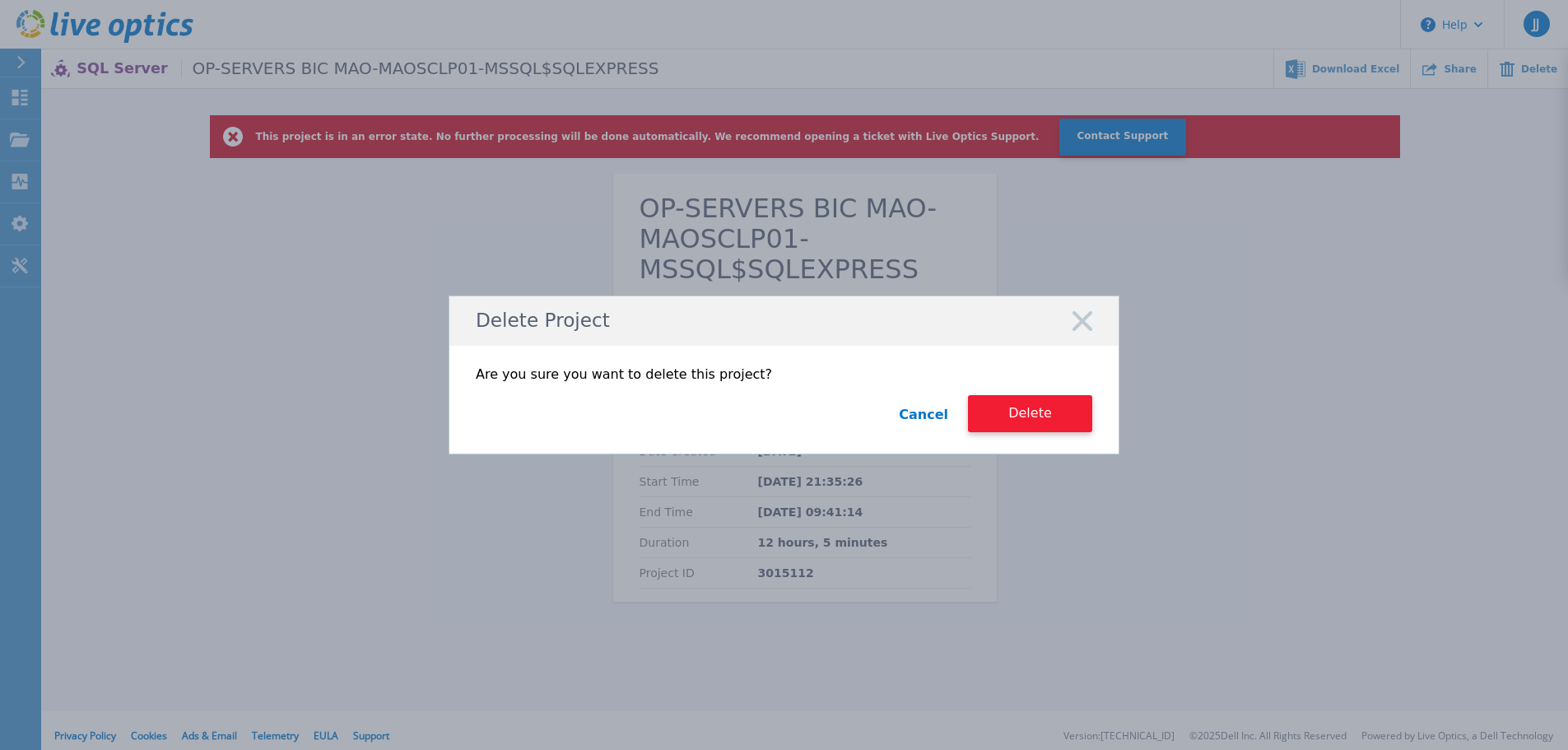
click at [1069, 402] on button "Delete" at bounding box center [1030, 414] width 125 height 37
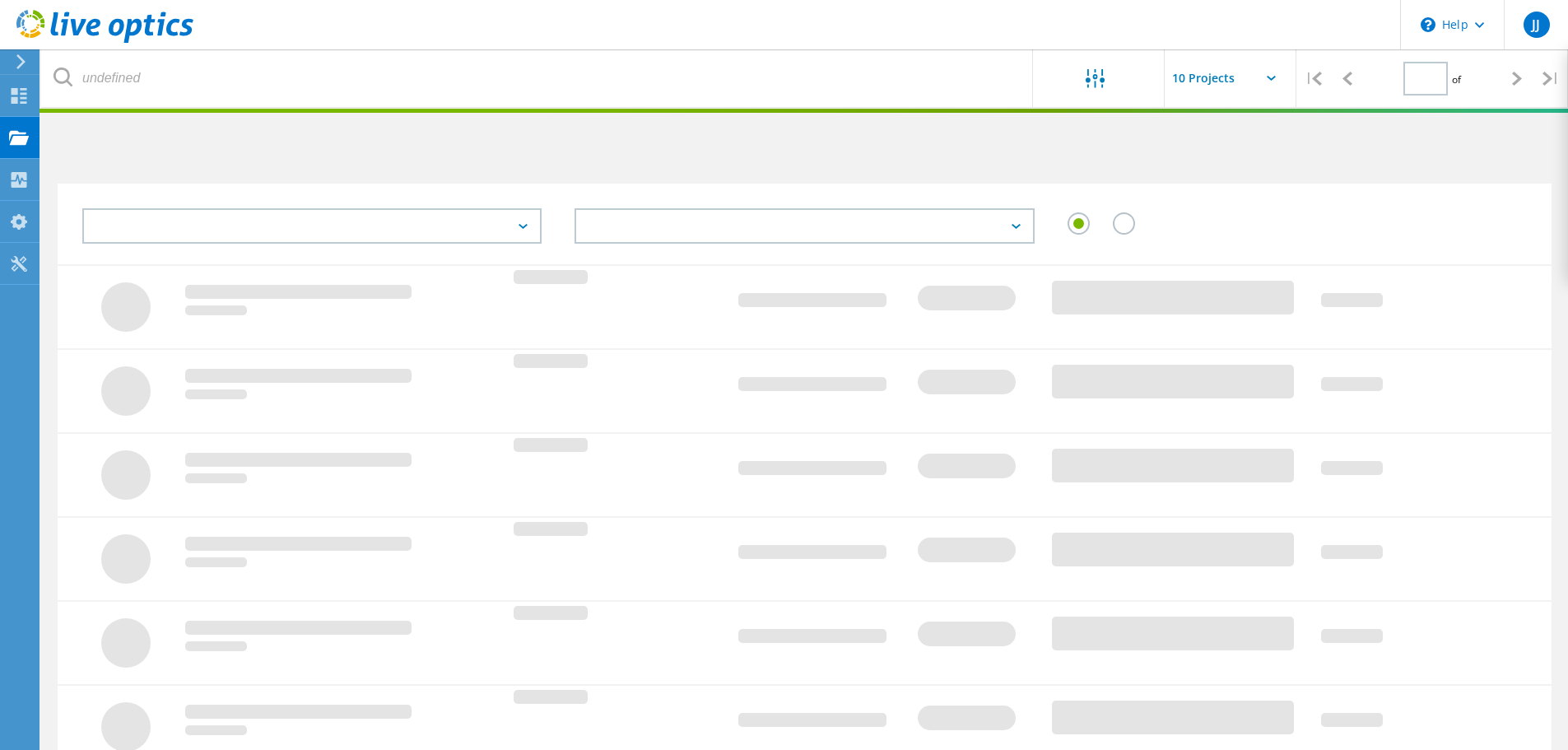
type input "1"
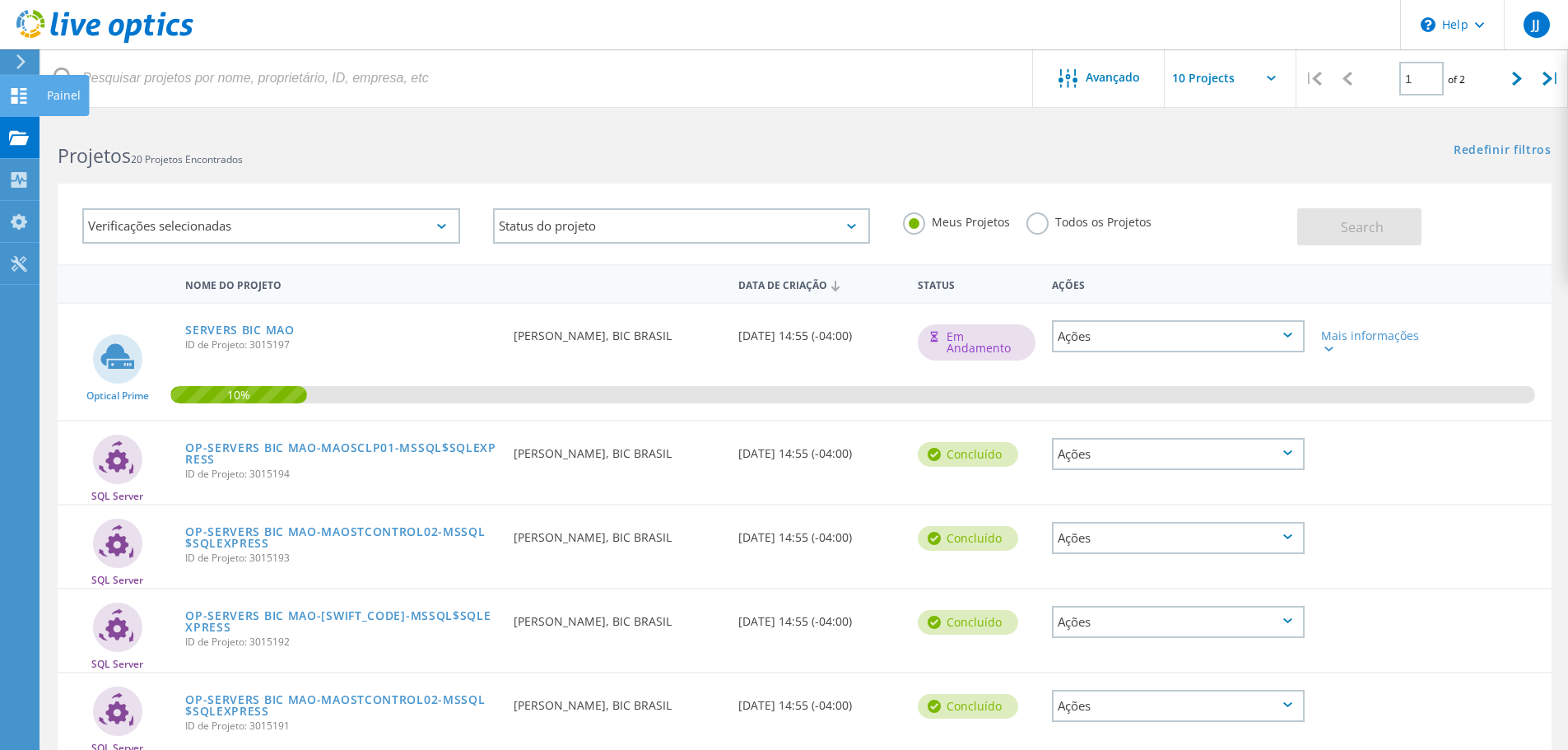
click at [17, 102] on use at bounding box center [19, 95] width 16 height 16
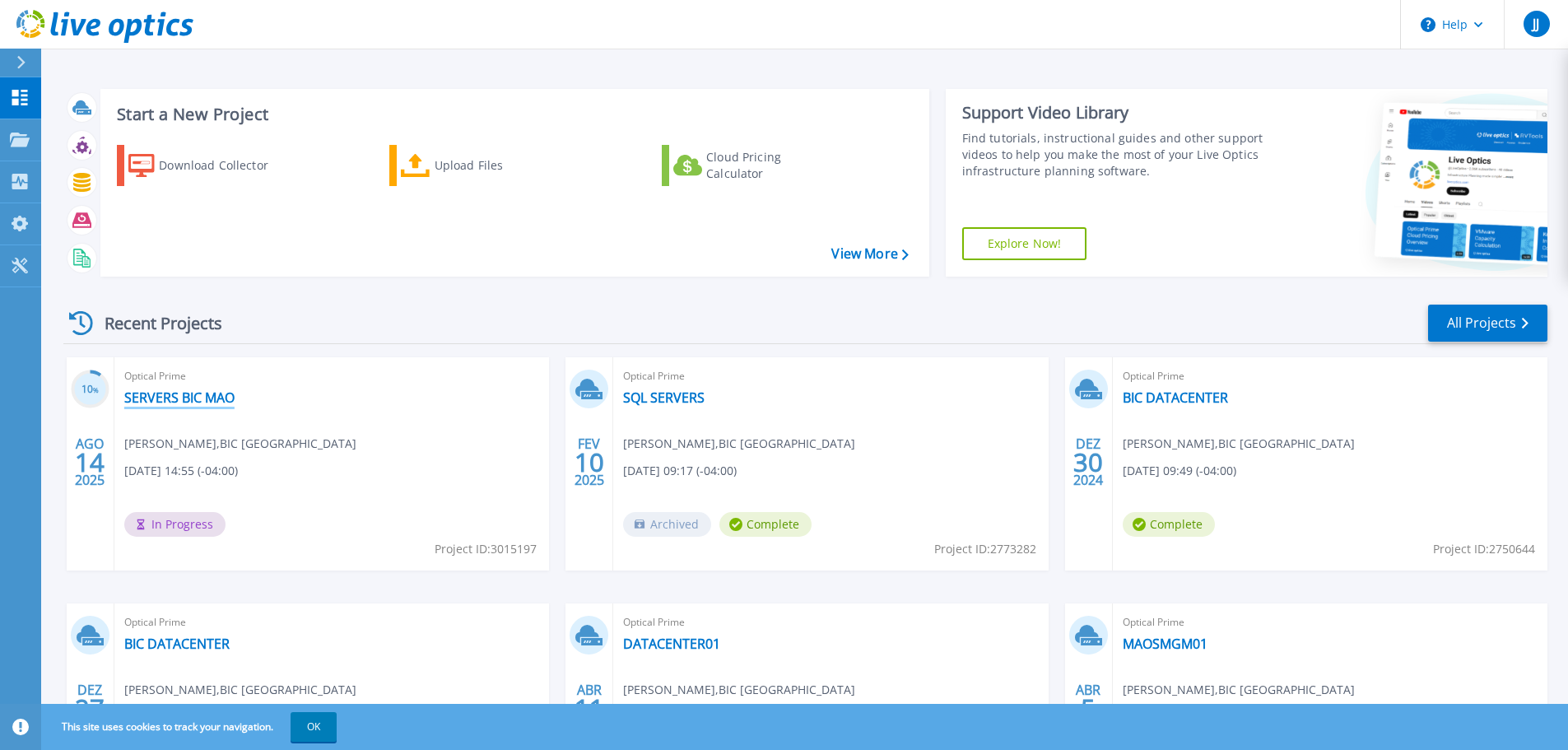
click at [194, 397] on link "SERVERS BIC MAO" at bounding box center [179, 397] width 110 height 17
